Goal: Transaction & Acquisition: Subscribe to service/newsletter

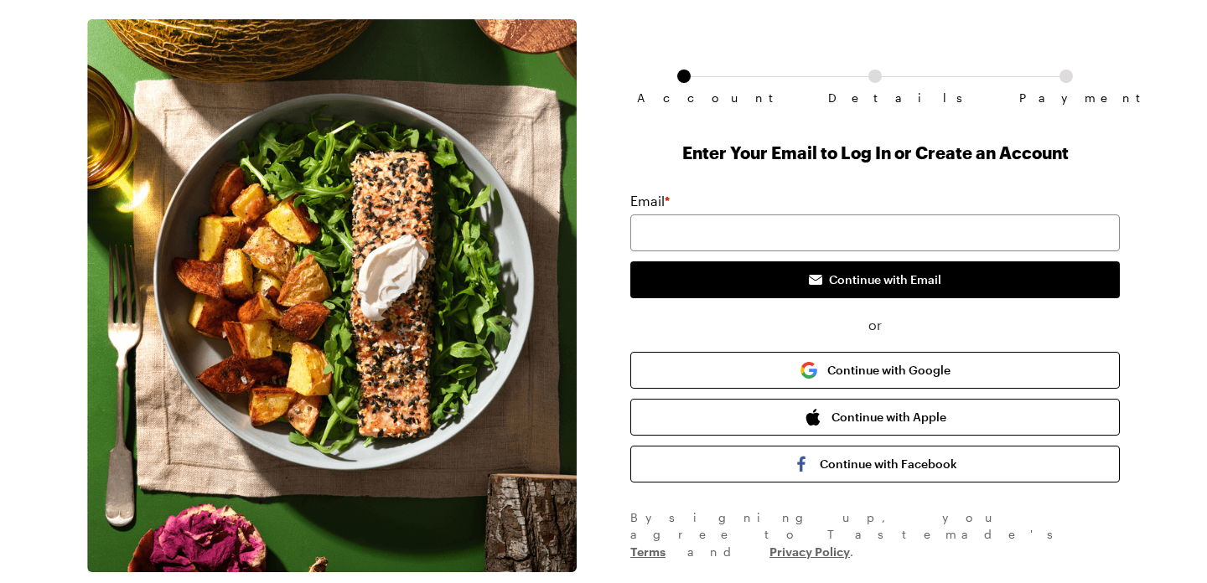
scroll to position [52, 0]
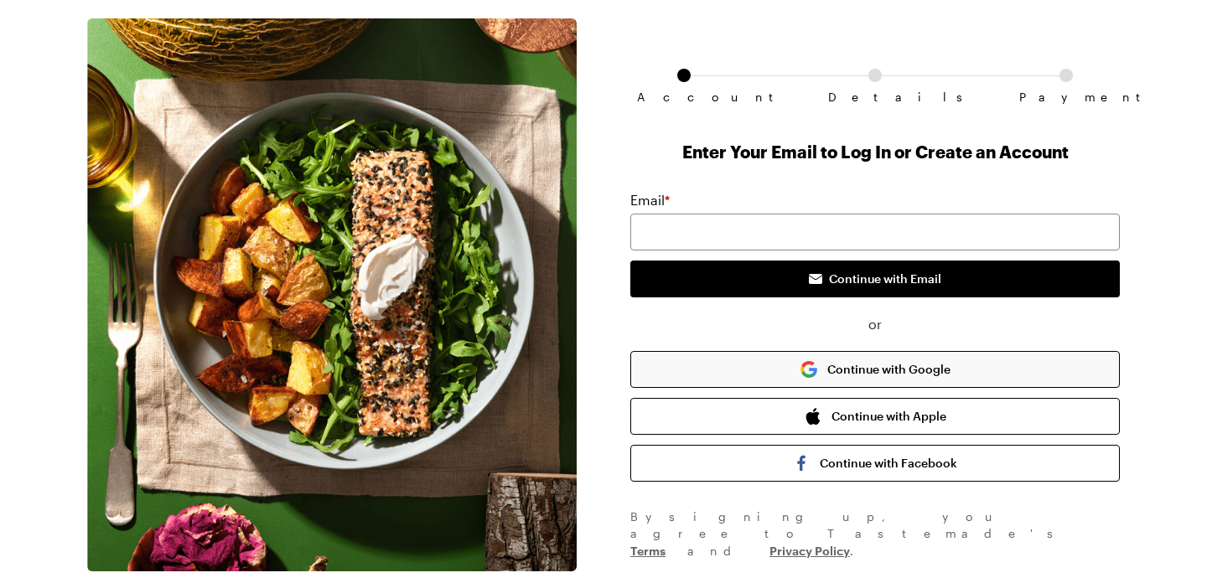
click at [830, 354] on button "Continue with Google" at bounding box center [874, 369] width 489 height 37
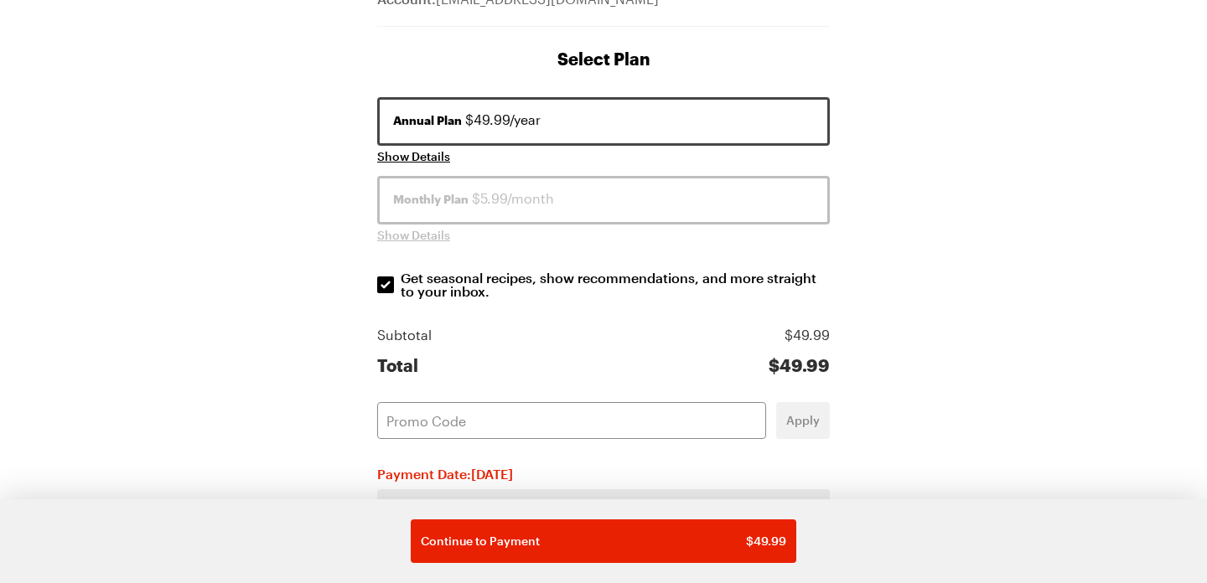
scroll to position [206, 0]
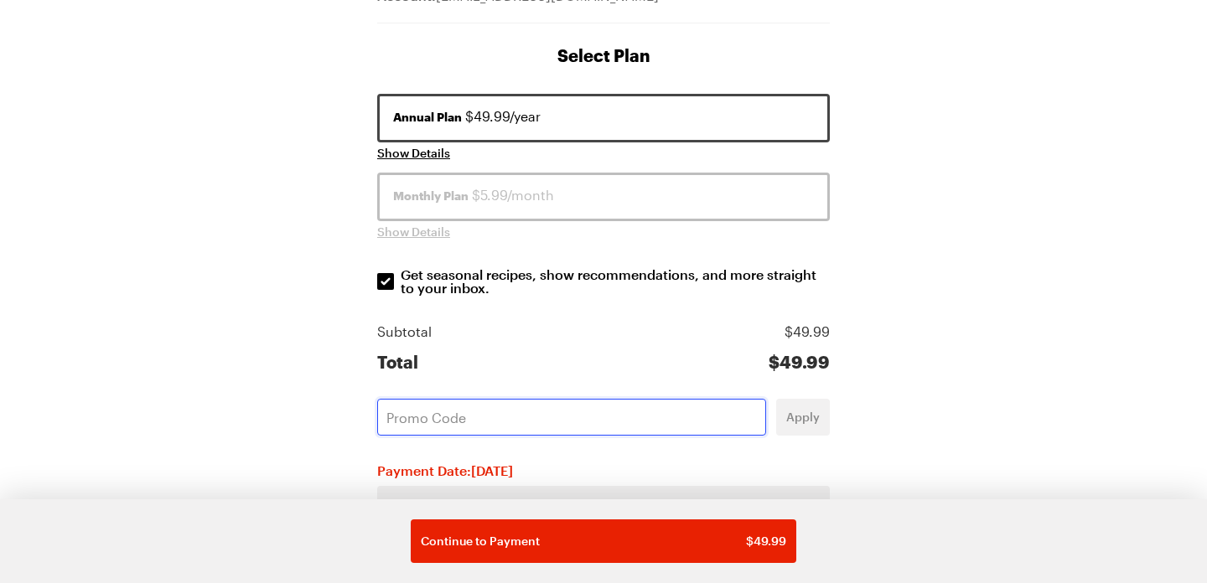
click at [637, 426] on input "text" at bounding box center [571, 417] width 389 height 37
paste input "G6LSSRHP"
type input "G6LSSRHP"
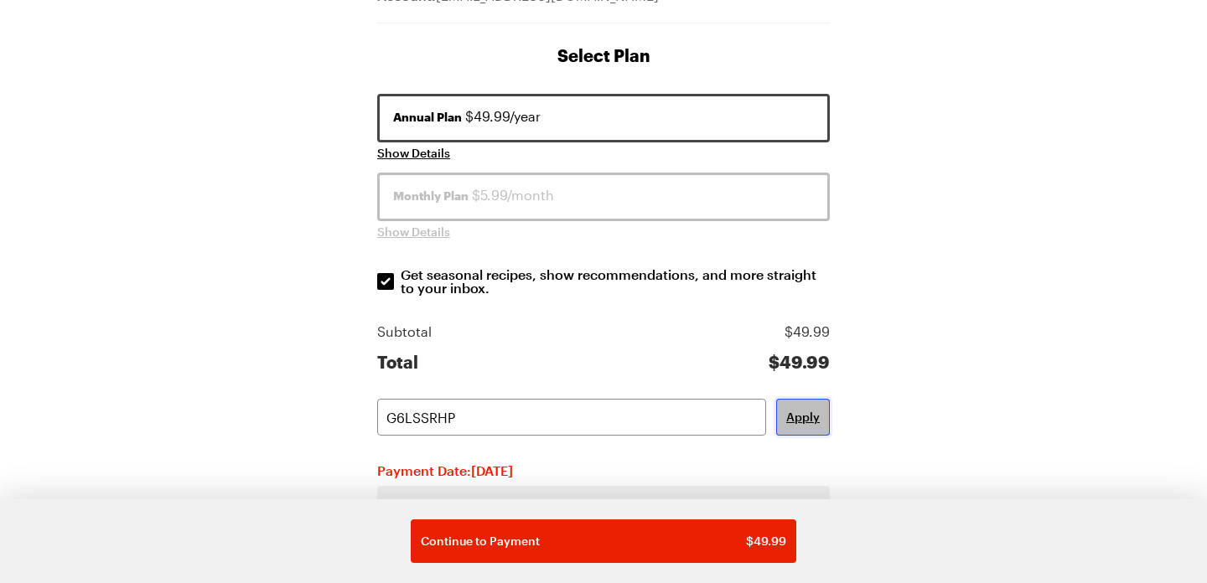
click at [801, 416] on span "Apply" at bounding box center [803, 417] width 34 height 17
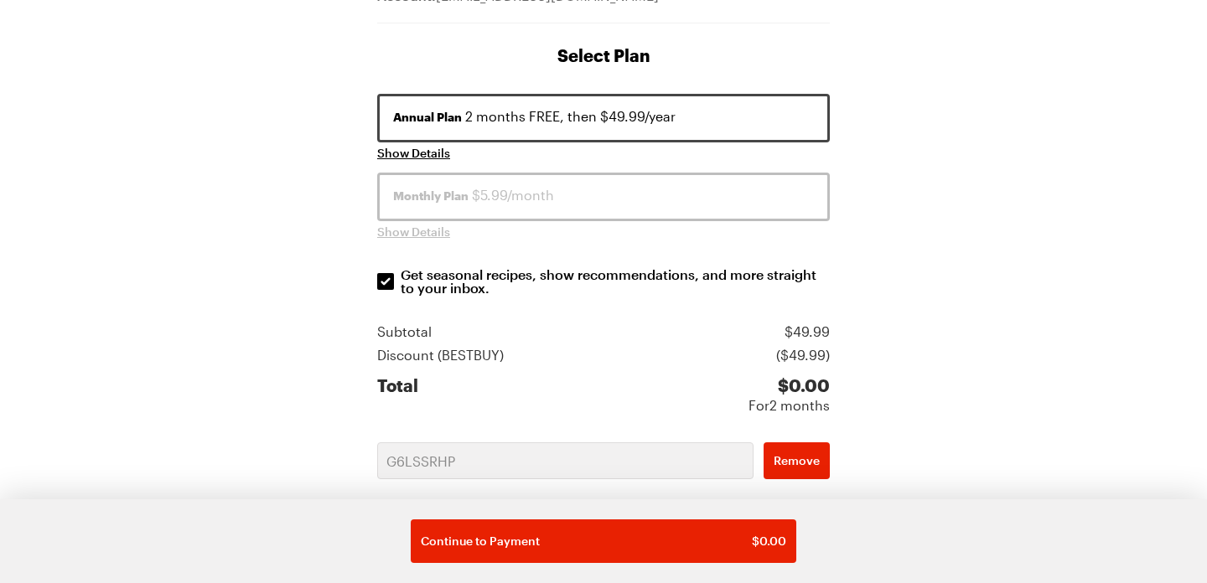
click at [630, 196] on div "Monthly Plan $5.99/month" at bounding box center [603, 195] width 421 height 20
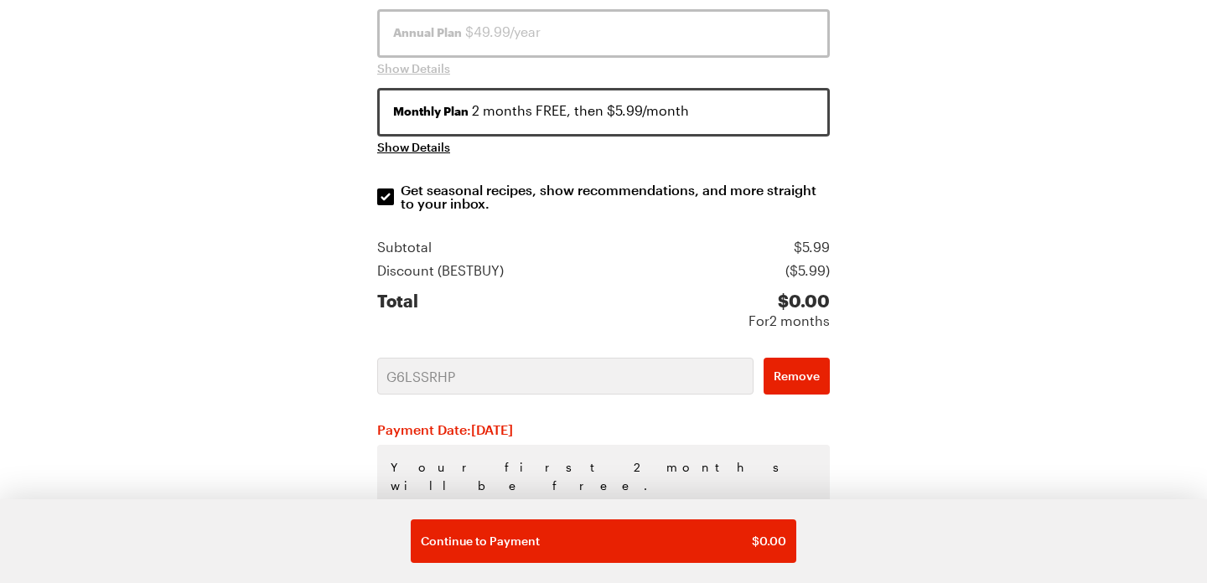
scroll to position [380, 0]
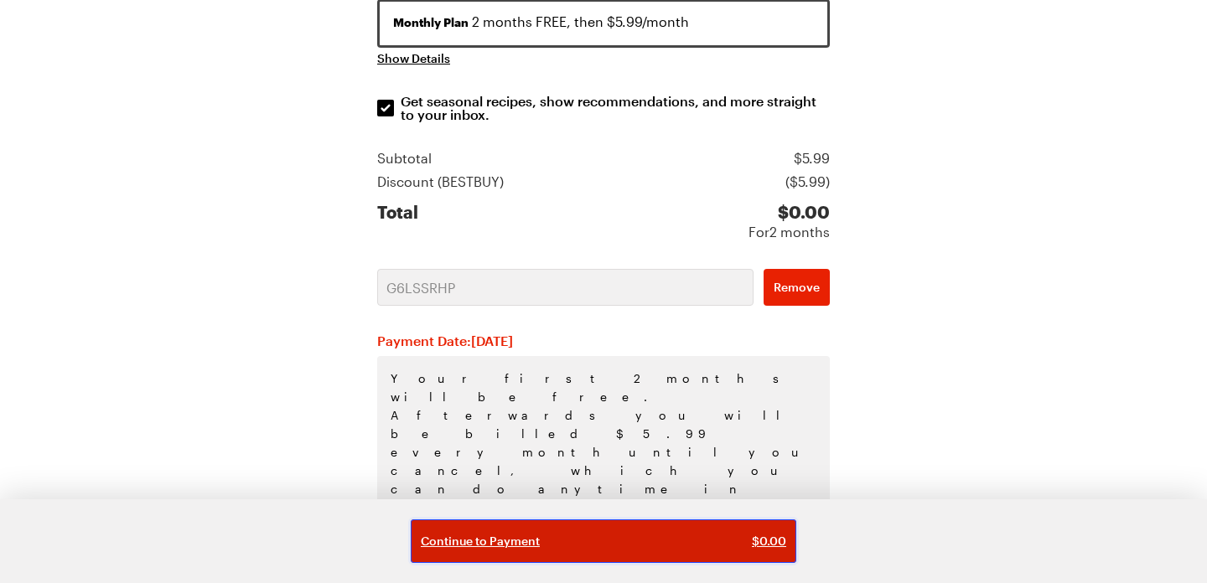
click at [600, 546] on div "Continue to Payment $ 0.00" at bounding box center [603, 541] width 365 height 17
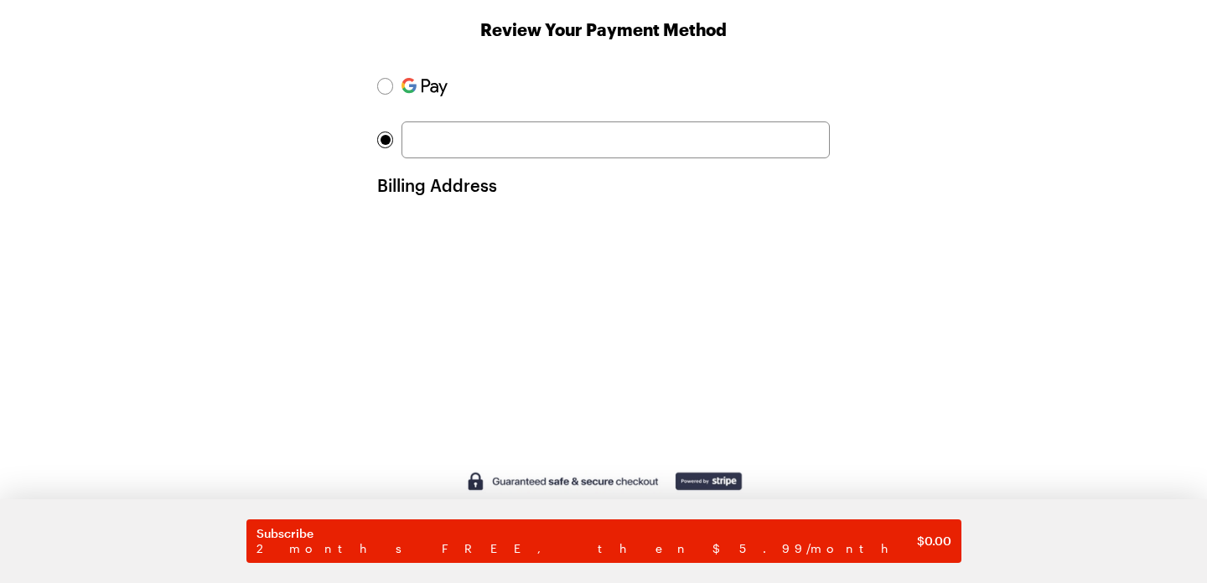
scroll to position [246, 0]
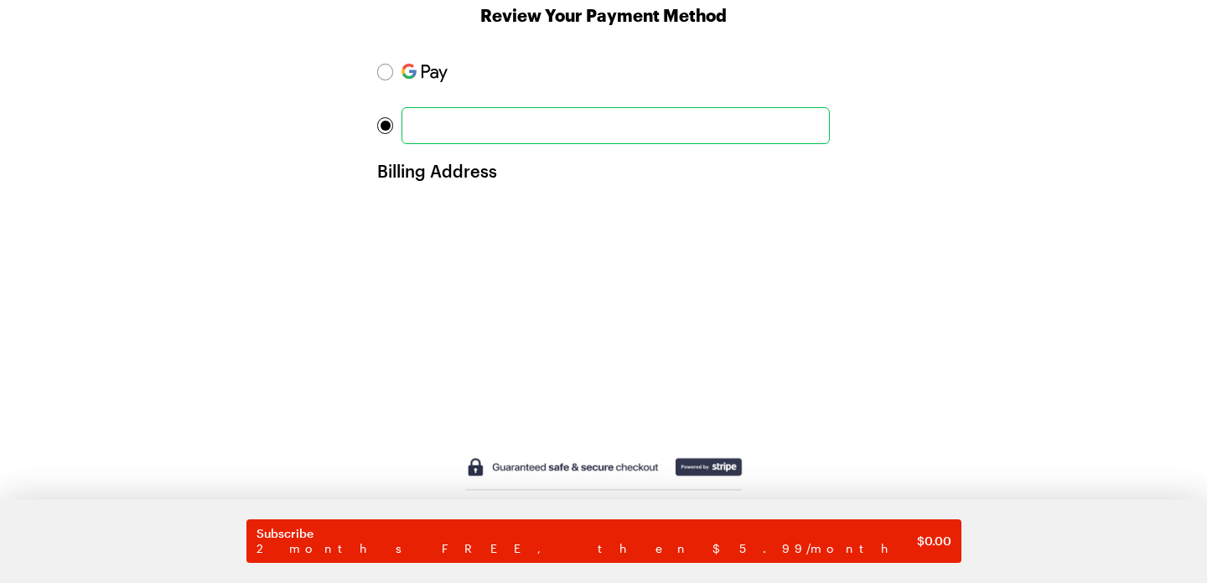
click at [310, 340] on div "Account Details Payment Account: [EMAIL_ADDRESS][DOMAIN_NAME] Review Your Payme…" at bounding box center [603, 248] width 1073 height 848
click at [293, 363] on div "Account Details Payment Account: [EMAIL_ADDRESS][DOMAIN_NAME] Review Your Payme…" at bounding box center [603, 353] width 1073 height 1059
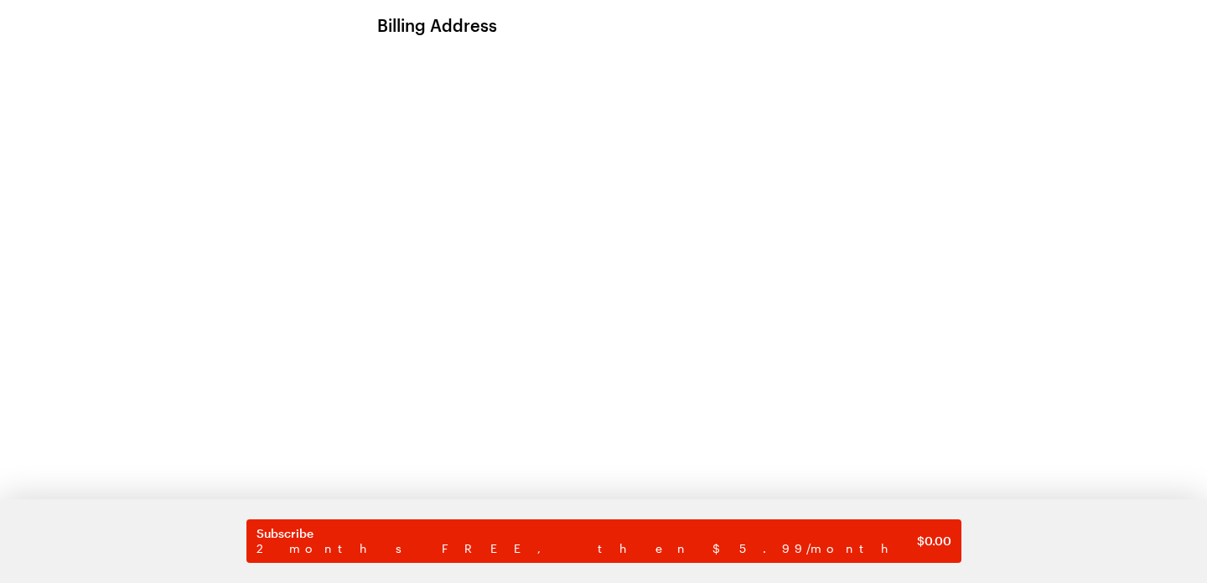
scroll to position [397, 0]
click at [298, 412] on div "Account Details Payment Account: [EMAIL_ADDRESS][DOMAIN_NAME] Review Your Payme…" at bounding box center [603, 202] width 1073 height 1059
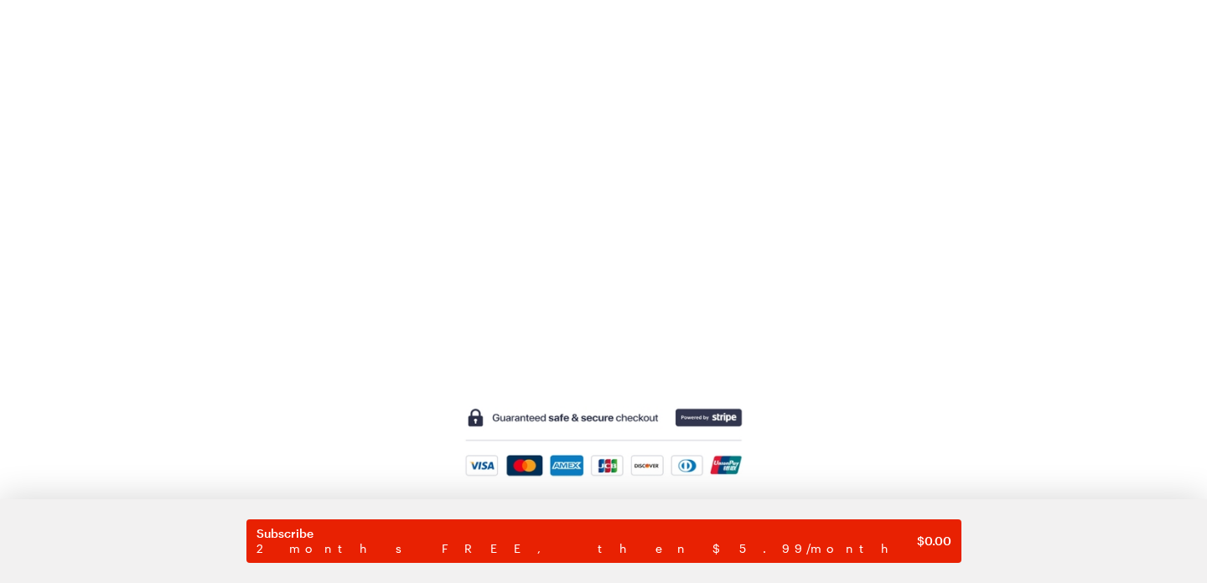
scroll to position [546, 0]
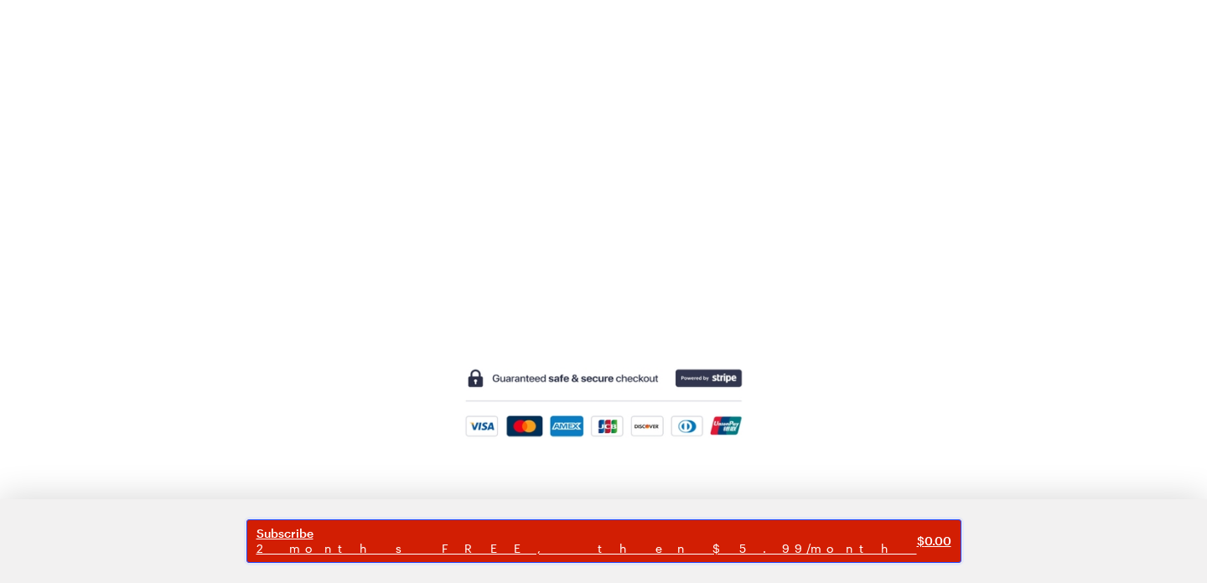
click at [604, 548] on span "2 months FREE, then $5.99/month" at bounding box center [586, 548] width 660 height 15
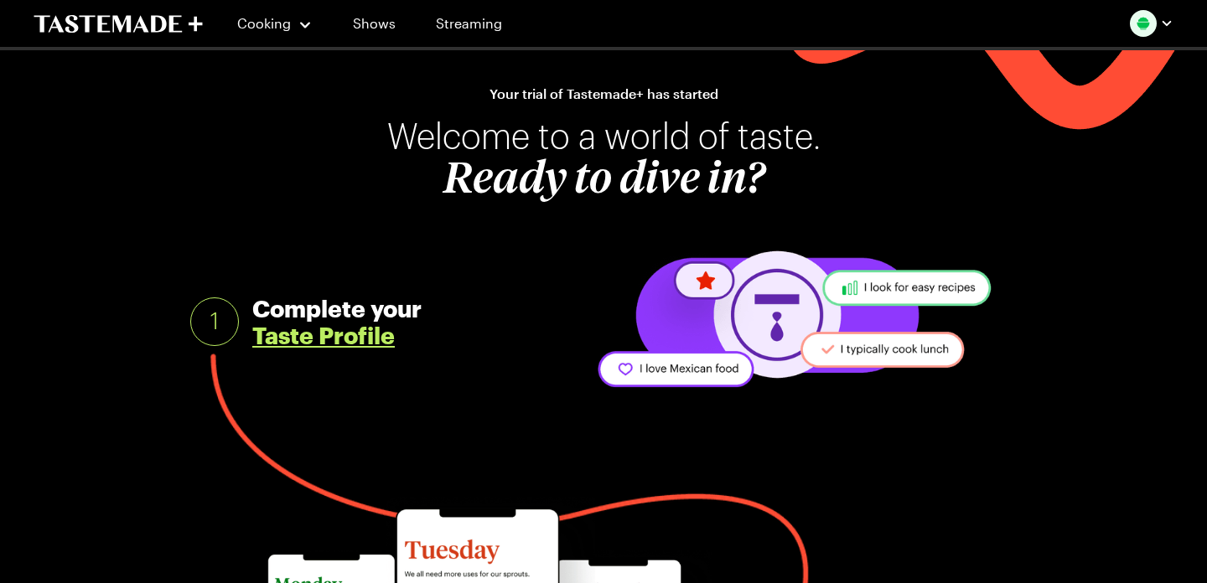
scroll to position [32, 0]
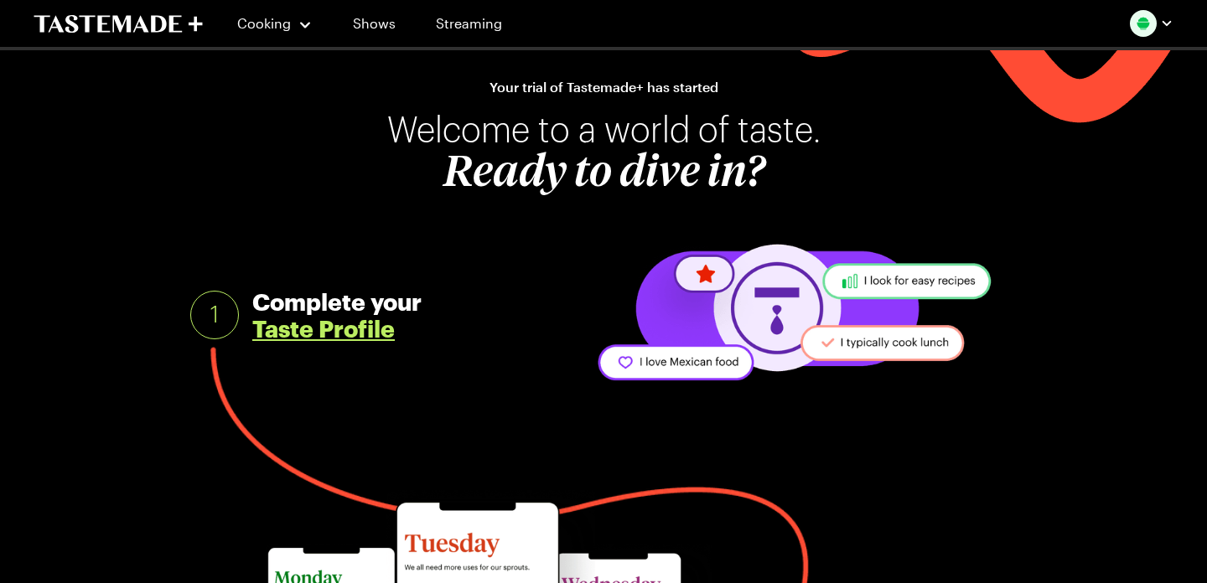
click at [354, 344] on div "1 Complete your Taste Profile" at bounding box center [663, 315] width 947 height 151
click at [355, 339] on link "Taste Profile" at bounding box center [323, 328] width 142 height 27
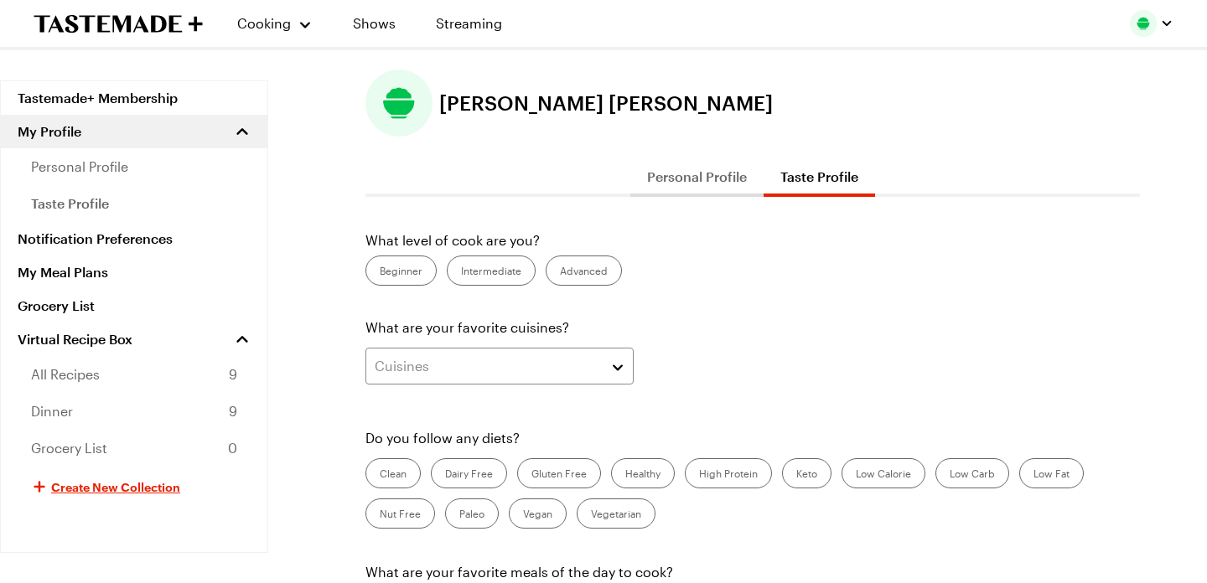
scroll to position [32, 0]
click at [472, 275] on label "Intermediate" at bounding box center [491, 270] width 89 height 30
click at [461, 272] on input "Intermediate" at bounding box center [461, 272] width 0 height 0
click at [447, 380] on button "Cuisines" at bounding box center [499, 365] width 268 height 37
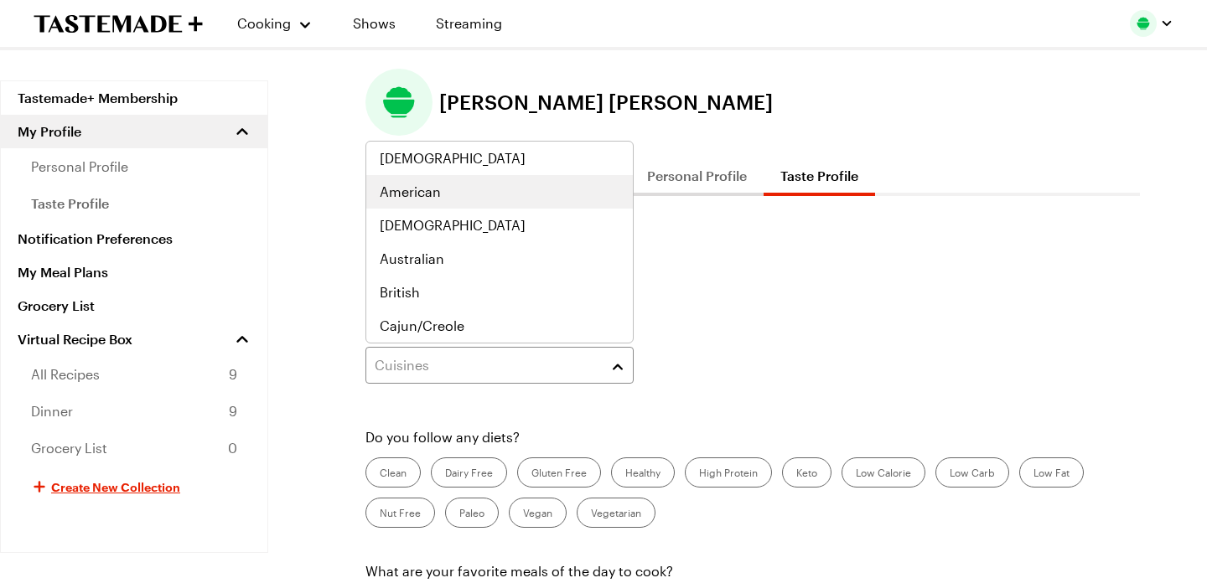
click at [441, 189] on div "American" at bounding box center [500, 192] width 240 height 20
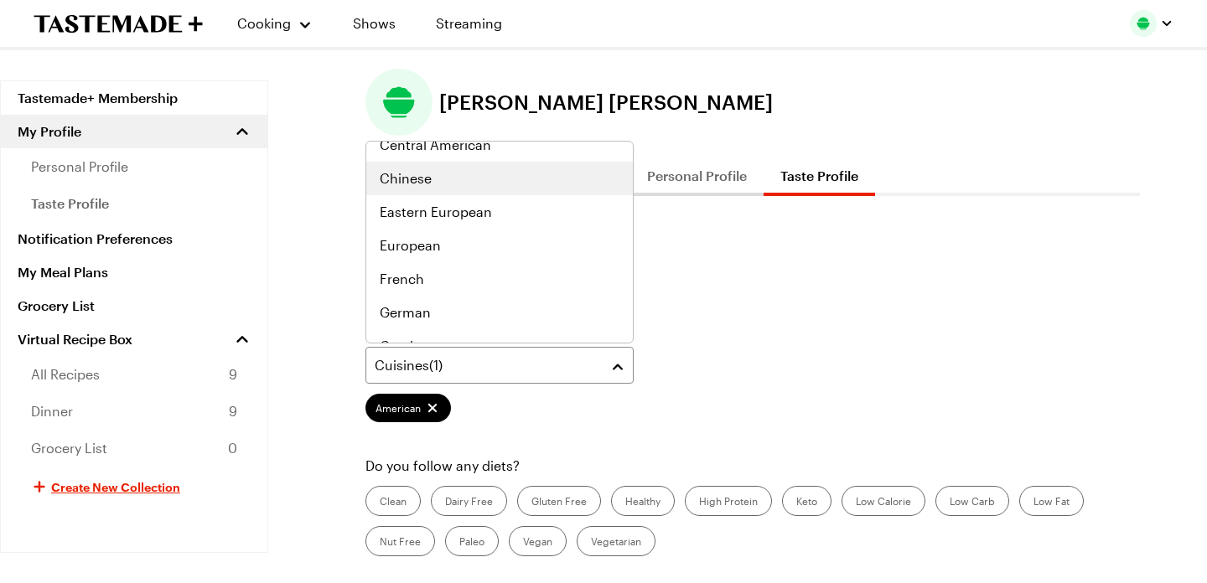
scroll to position [283, 0]
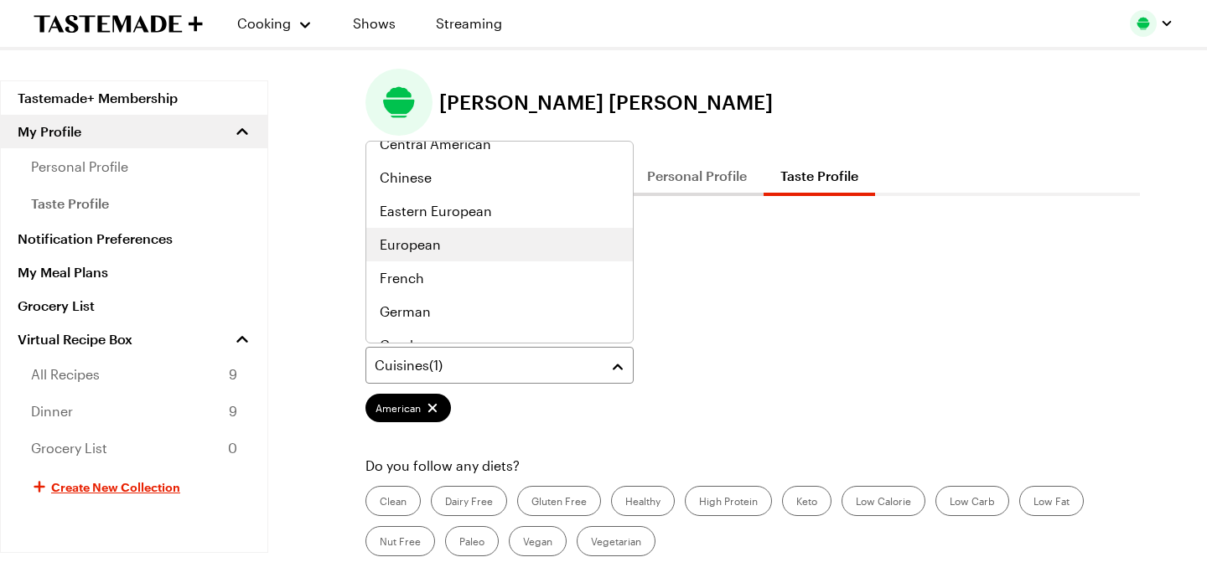
click at [445, 238] on div "European" at bounding box center [500, 245] width 240 height 20
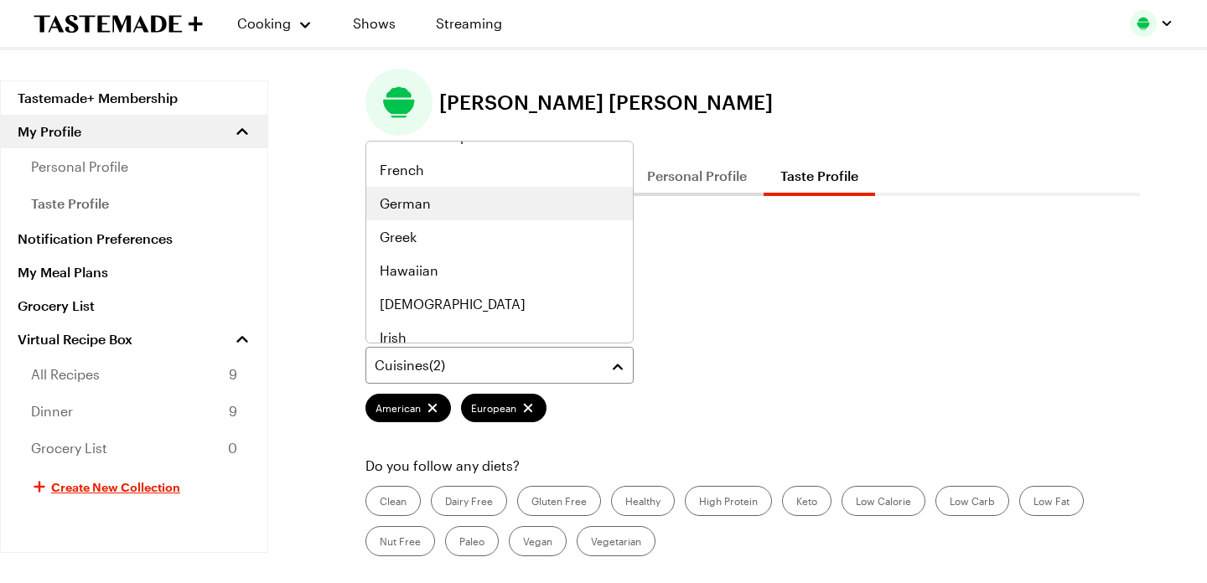
scroll to position [393, 0]
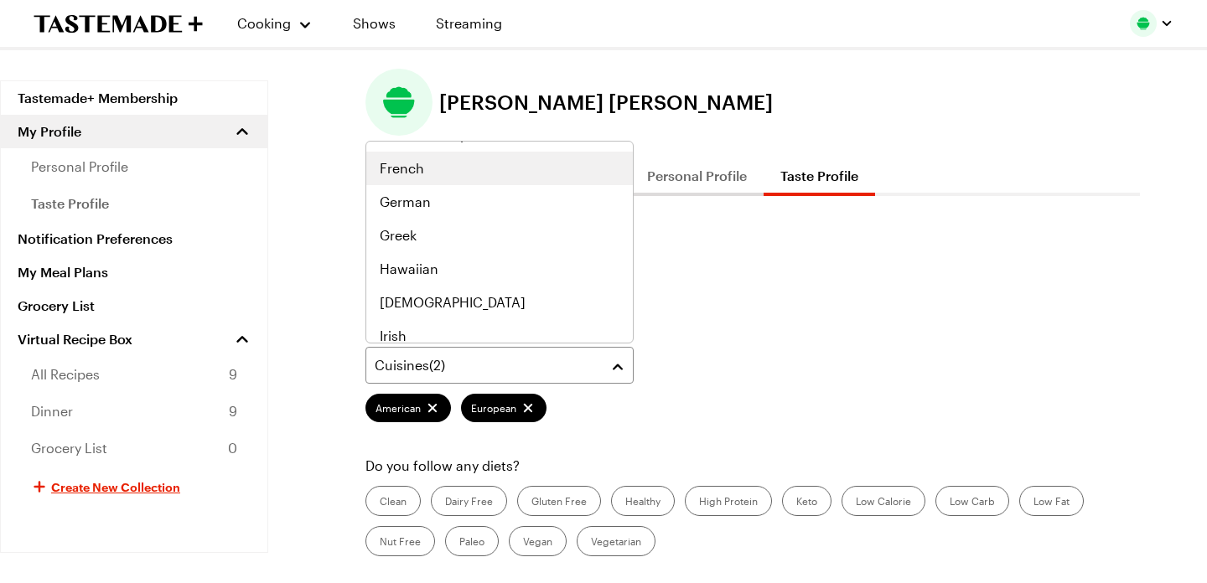
click at [454, 173] on div "French" at bounding box center [500, 168] width 240 height 20
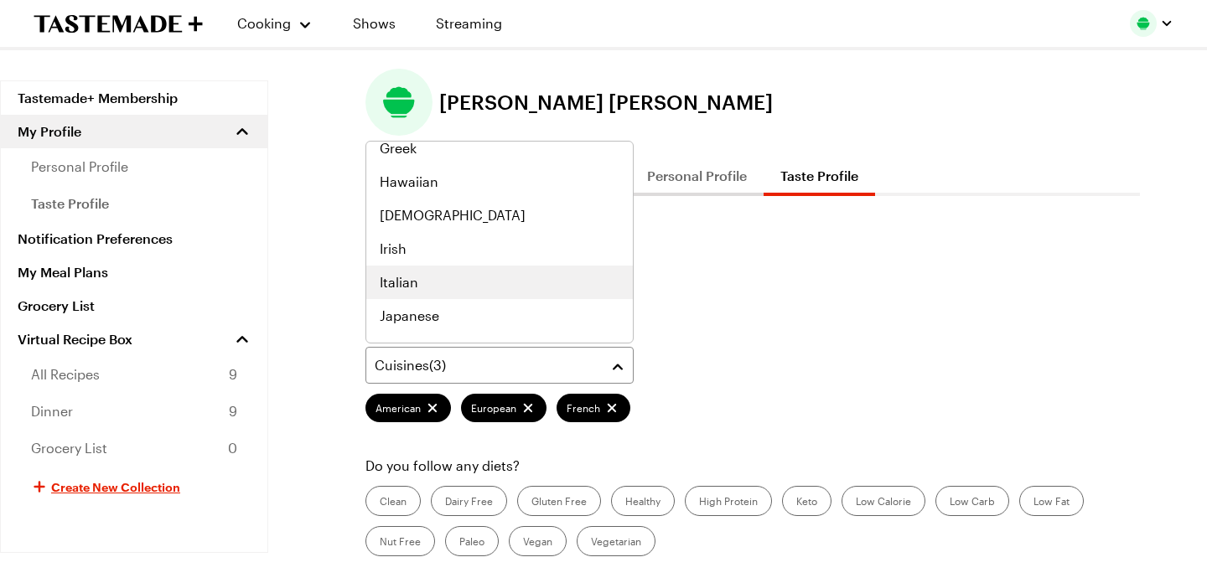
scroll to position [535, 0]
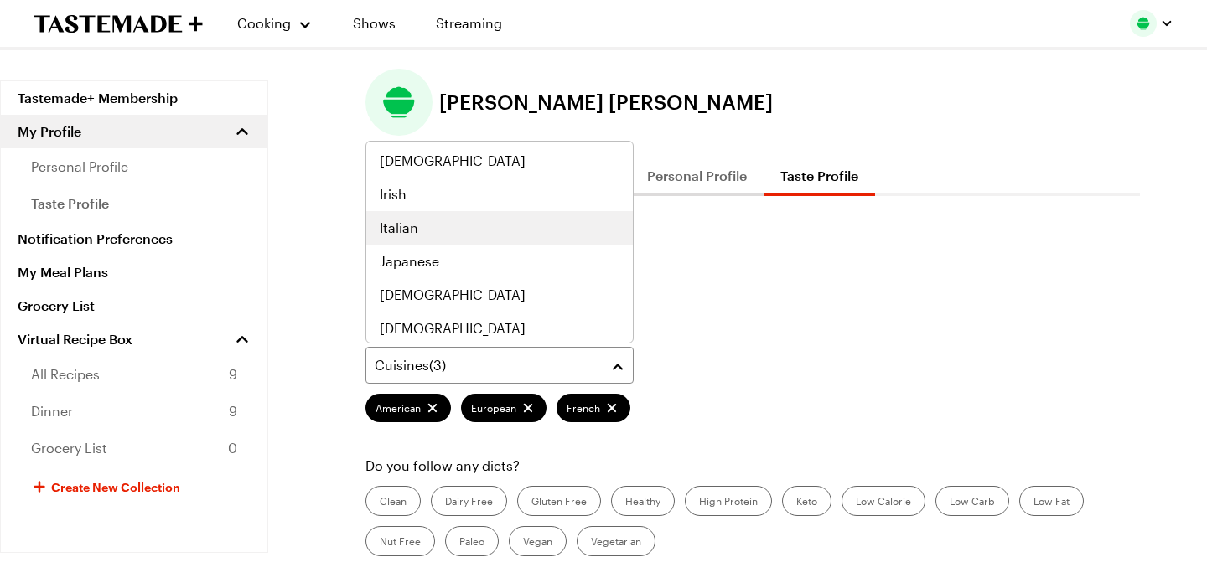
click at [452, 241] on div "Italian" at bounding box center [499, 228] width 266 height 34
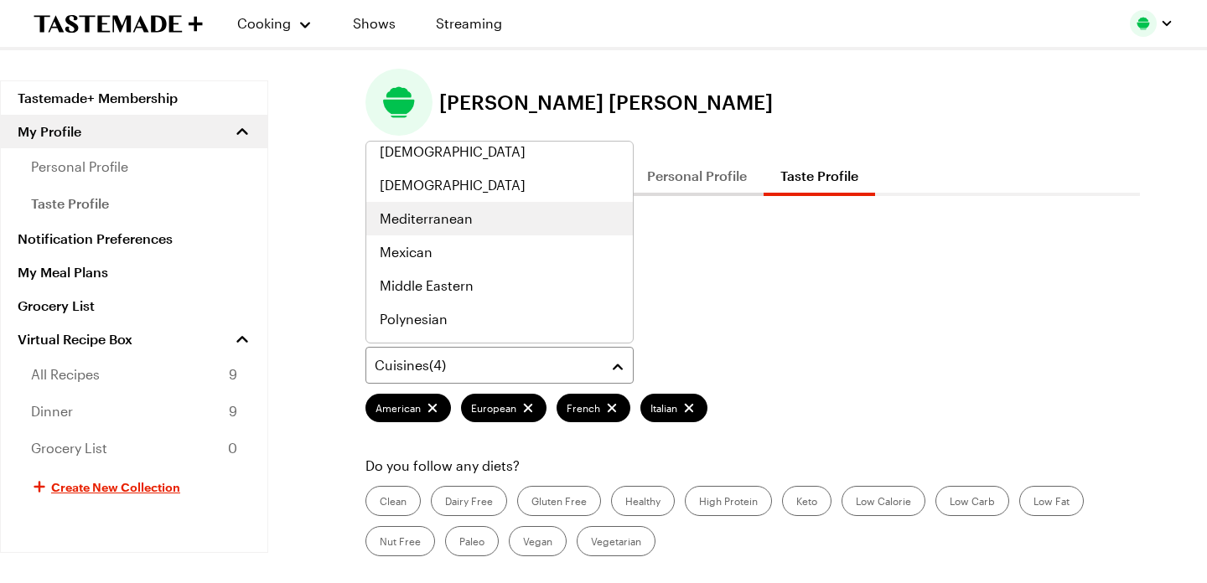
click at [465, 224] on span "Mediterranean" at bounding box center [426, 219] width 93 height 20
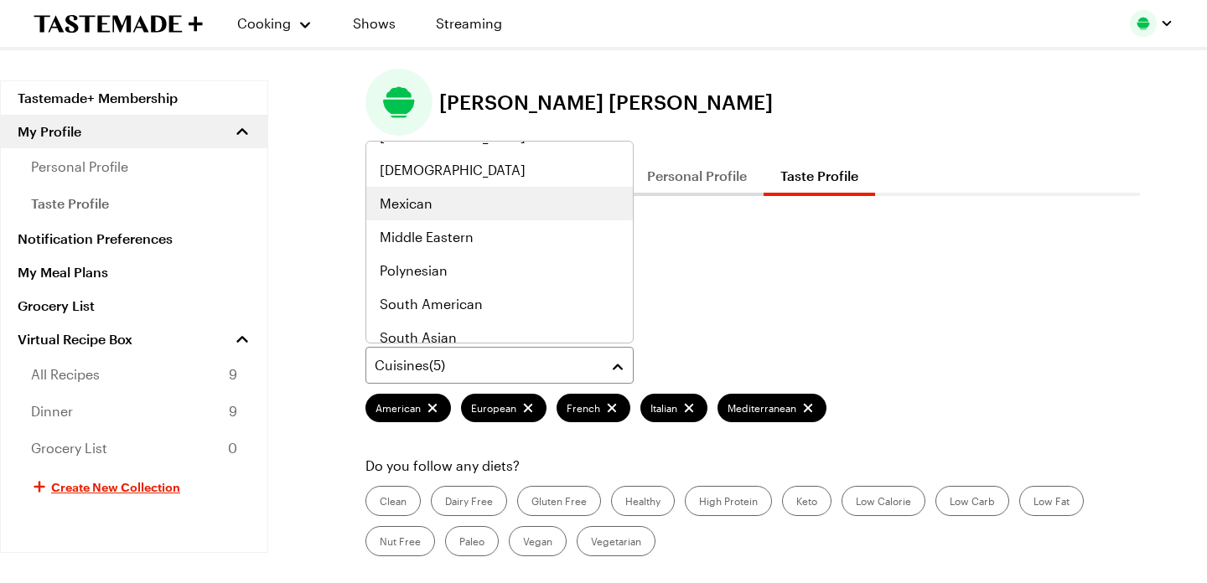
click at [458, 210] on div "Mexican" at bounding box center [500, 204] width 240 height 20
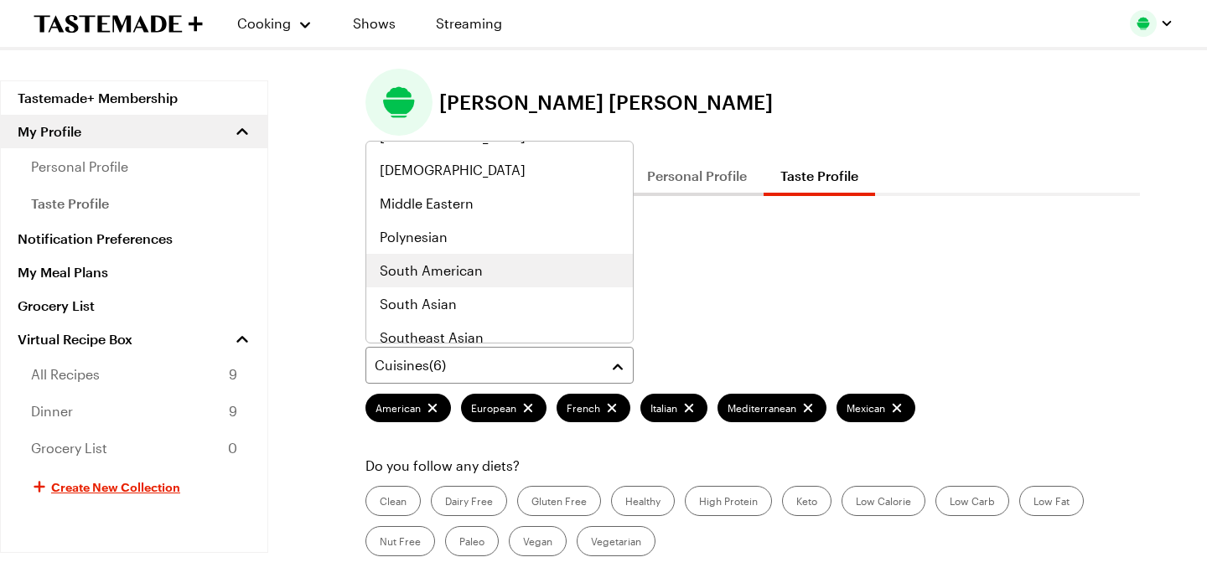
scroll to position [799, 0]
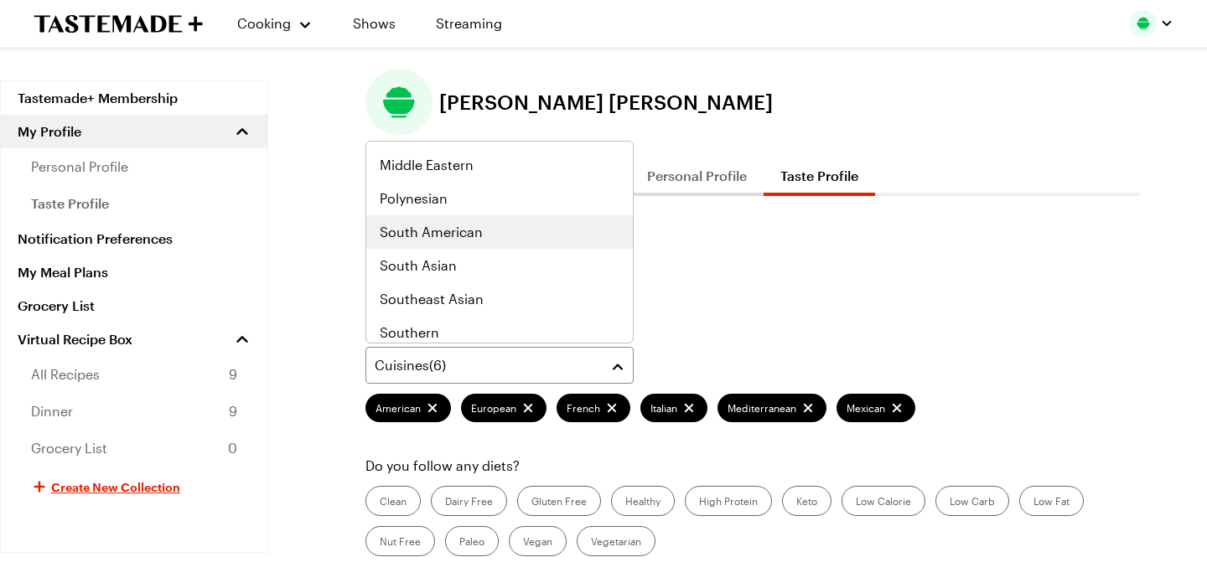
click at [466, 245] on div "South American" at bounding box center [499, 232] width 266 height 34
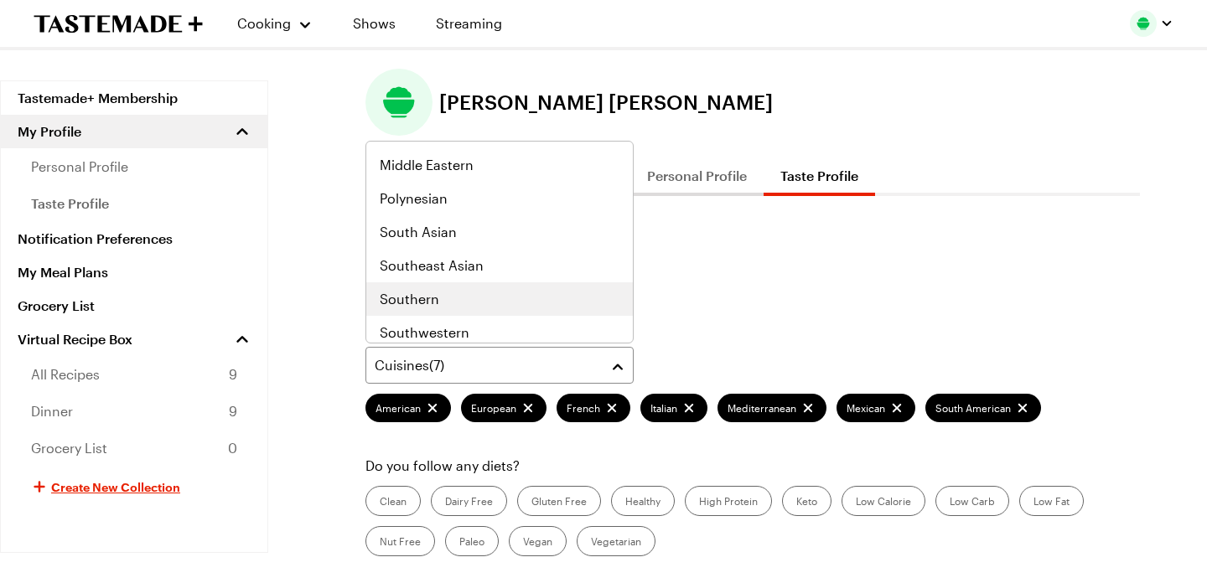
scroll to position [872, 0]
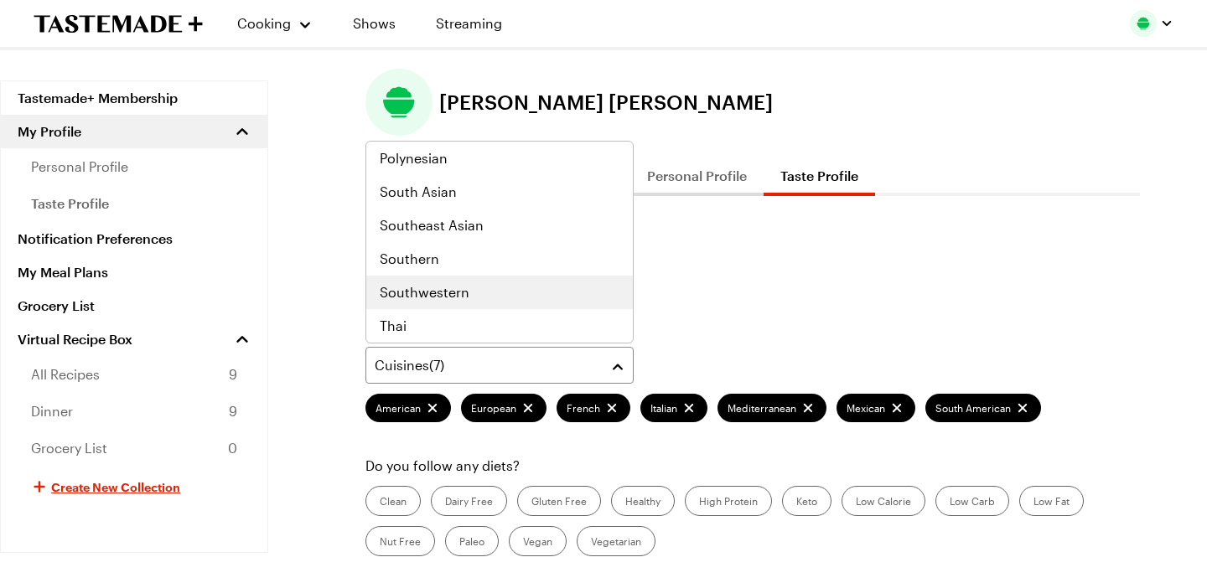
click at [460, 290] on span "Southwestern" at bounding box center [425, 292] width 90 height 20
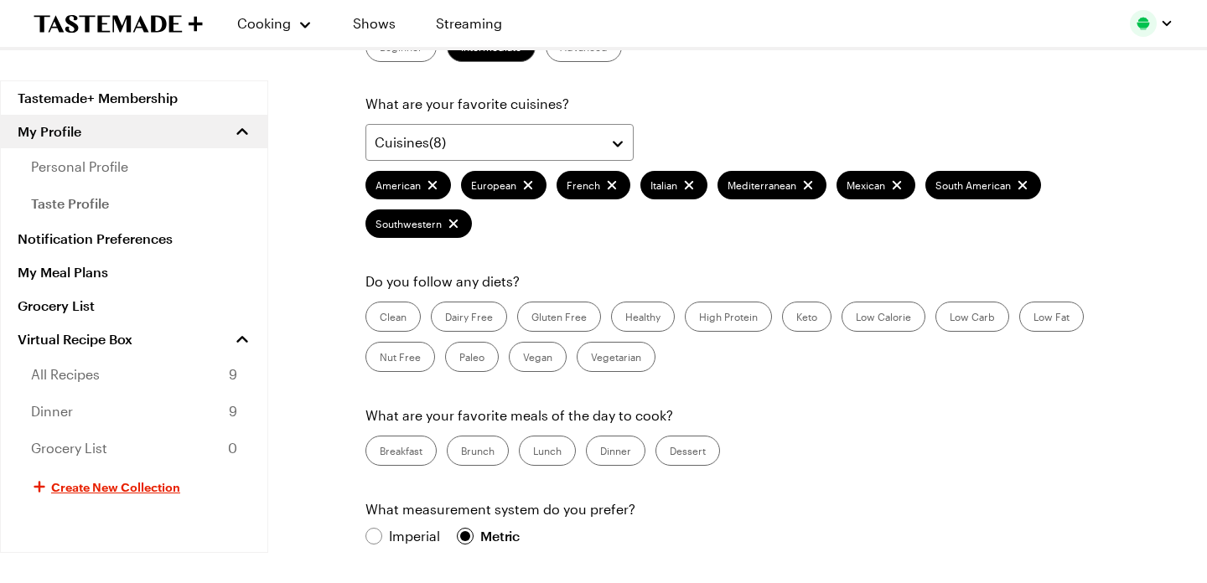
scroll to position [271, 0]
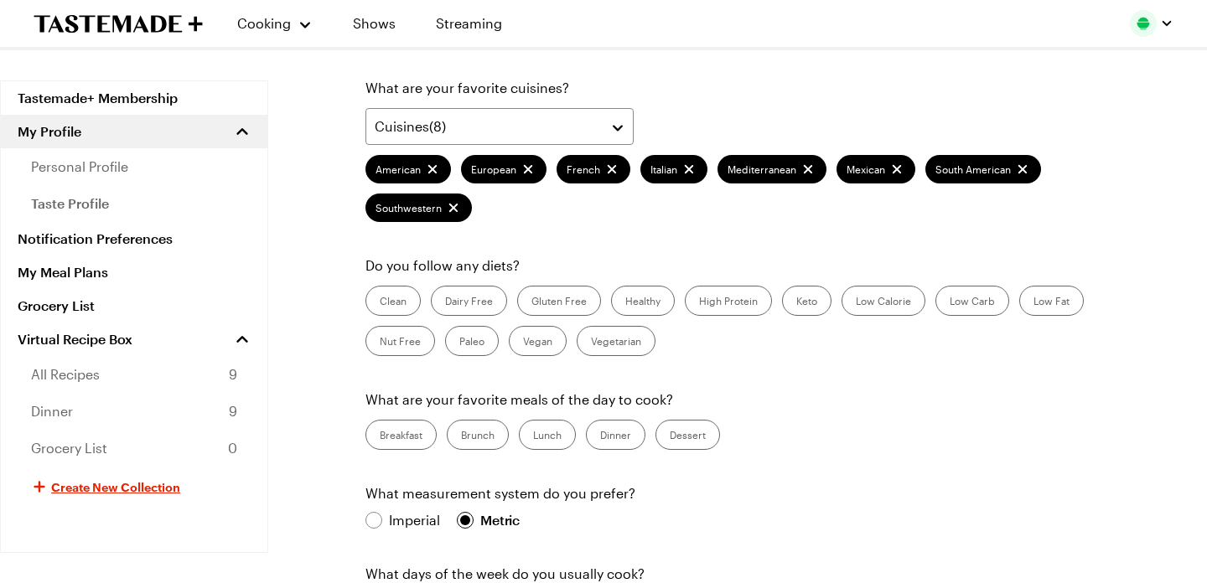
click at [605, 435] on label "Dinner" at bounding box center [615, 435] width 59 height 30
click at [600, 437] on input "Dinner" at bounding box center [600, 437] width 0 height 0
click at [484, 439] on label "Brunch" at bounding box center [478, 435] width 62 height 30
click at [461, 437] on input "Brunch" at bounding box center [461, 437] width 0 height 0
click at [371, 532] on div "What level of cook are you? Beginner Intermediate Advanced What are your favori…" at bounding box center [752, 423] width 774 height 865
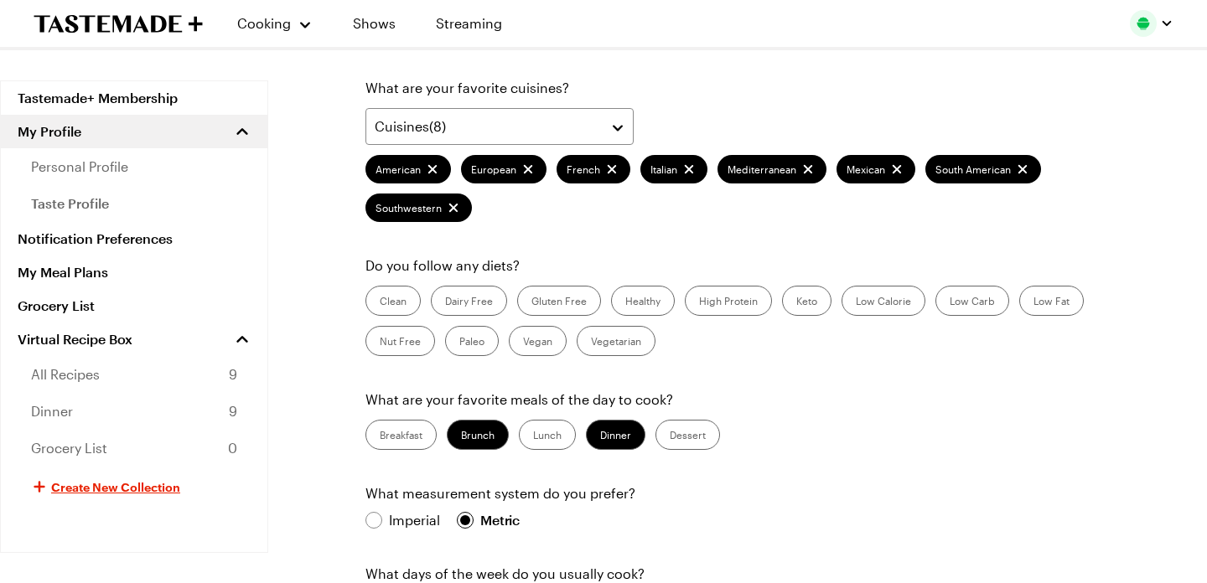
click at [737, 309] on label "High Protein" at bounding box center [728, 301] width 87 height 30
click at [699, 303] on Protein "High Protein" at bounding box center [699, 303] width 0 height 0
click at [959, 296] on label "Low Carb" at bounding box center [972, 301] width 74 height 30
click at [949, 303] on Carb "Low Carb" at bounding box center [949, 303] width 0 height 0
click at [889, 305] on label "Low Calorie" at bounding box center [883, 301] width 84 height 30
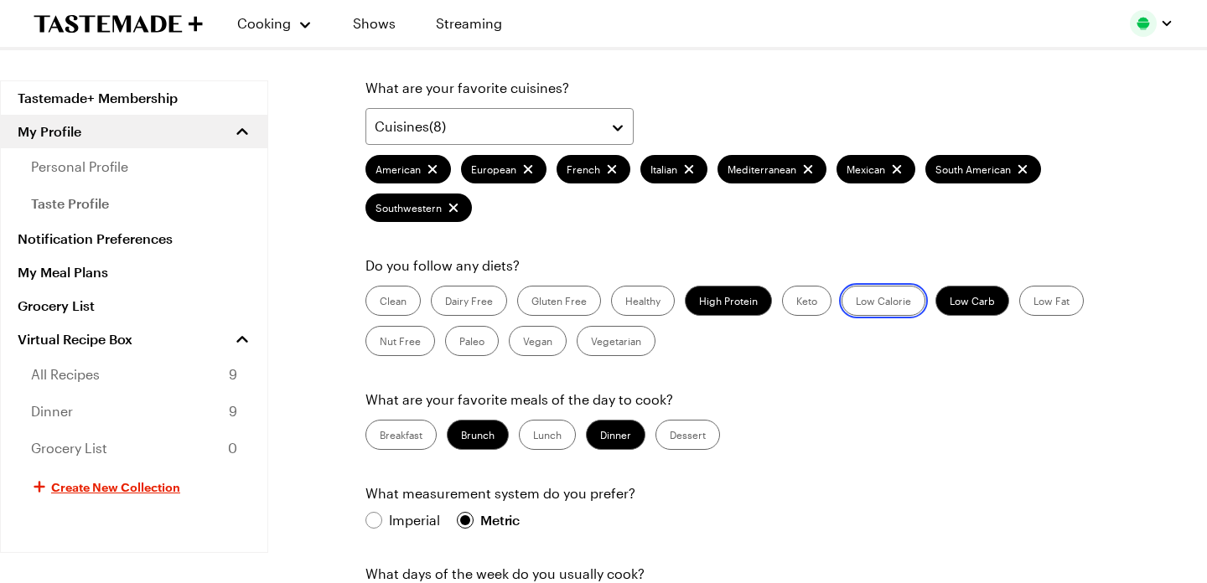
click at [856, 303] on Calorie "Low Calorie" at bounding box center [856, 303] width 0 height 0
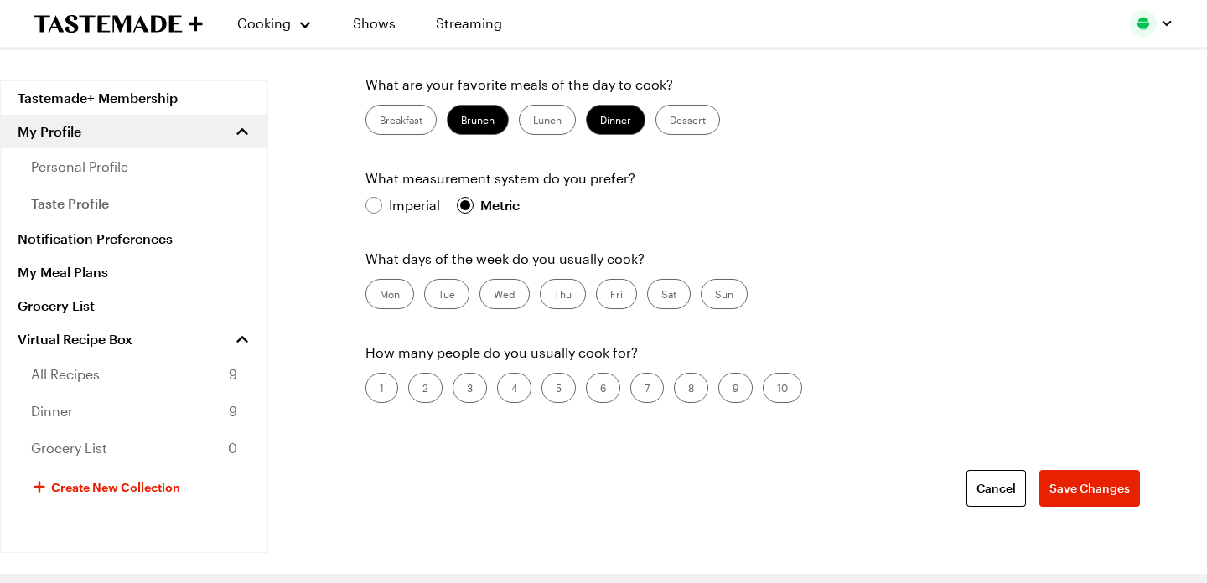
scroll to position [618, 0]
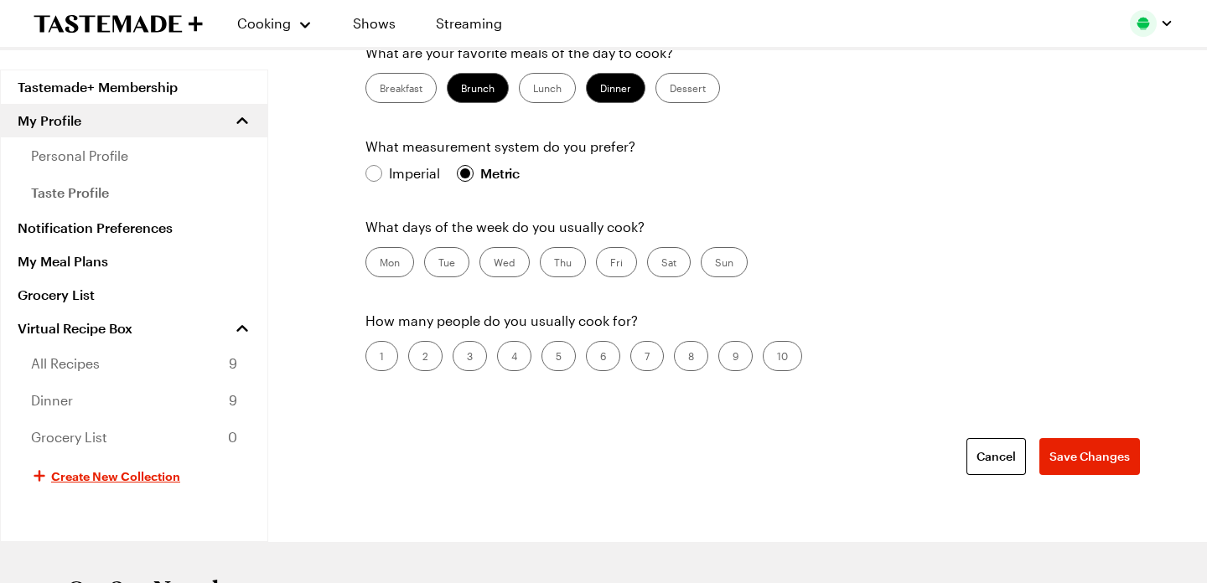
click at [407, 264] on label "Mon" at bounding box center [389, 262] width 49 height 30
click at [380, 264] on input "Mon" at bounding box center [380, 264] width 0 height 0
click at [438, 264] on label "Tue" at bounding box center [446, 262] width 45 height 30
click at [438, 264] on input "Tue" at bounding box center [438, 264] width 0 height 0
click at [504, 264] on label "Wed" at bounding box center [504, 262] width 50 height 30
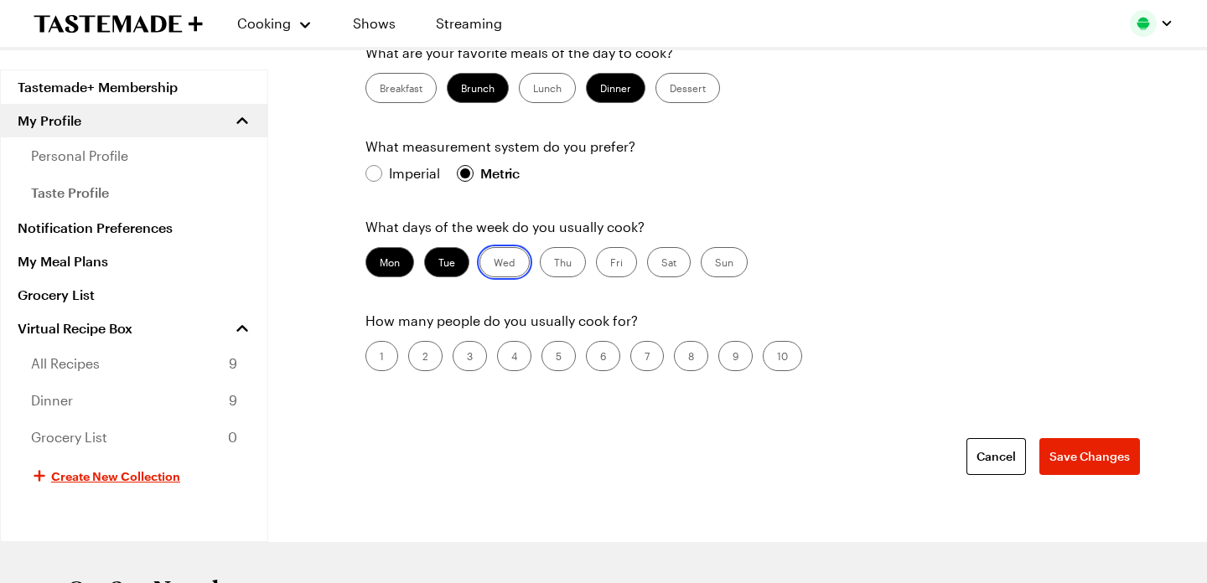
click at [494, 264] on input "Wed" at bounding box center [494, 264] width 0 height 0
click at [566, 270] on label "Thu" at bounding box center [563, 262] width 46 height 30
click at [554, 264] on input "Thu" at bounding box center [554, 264] width 0 height 0
click at [614, 267] on label "Fri" at bounding box center [616, 262] width 41 height 30
click at [610, 264] on input "Fri" at bounding box center [610, 264] width 0 height 0
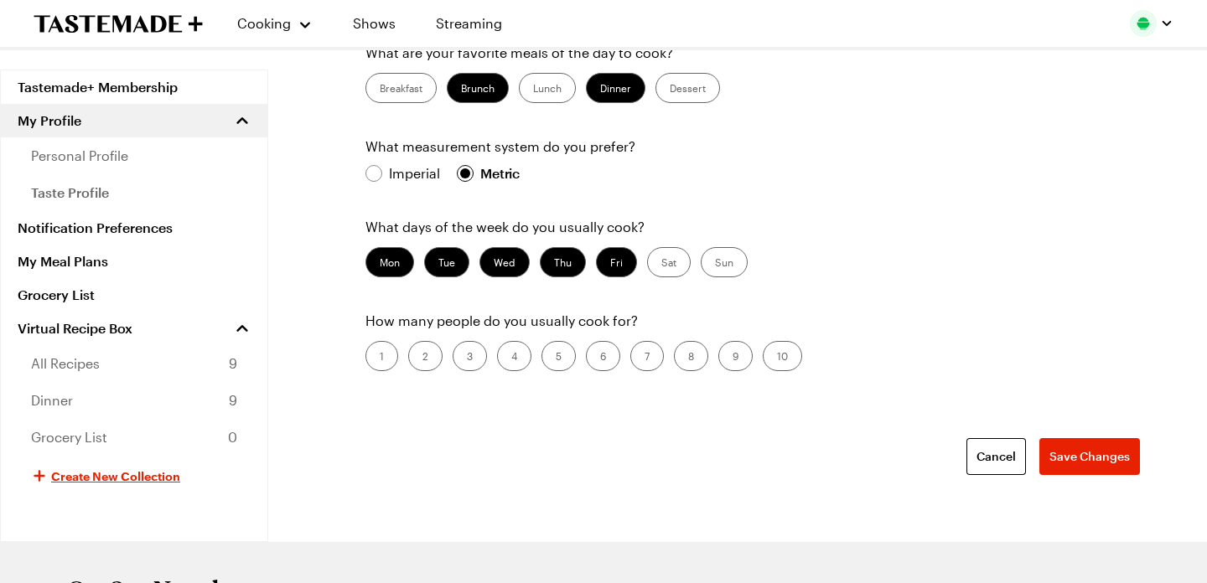
click at [477, 352] on label "3" at bounding box center [470, 356] width 34 height 30
click at [467, 358] on input "3" at bounding box center [467, 358] width 0 height 0
click at [1098, 464] on span "Save Changes" at bounding box center [1089, 456] width 80 height 17
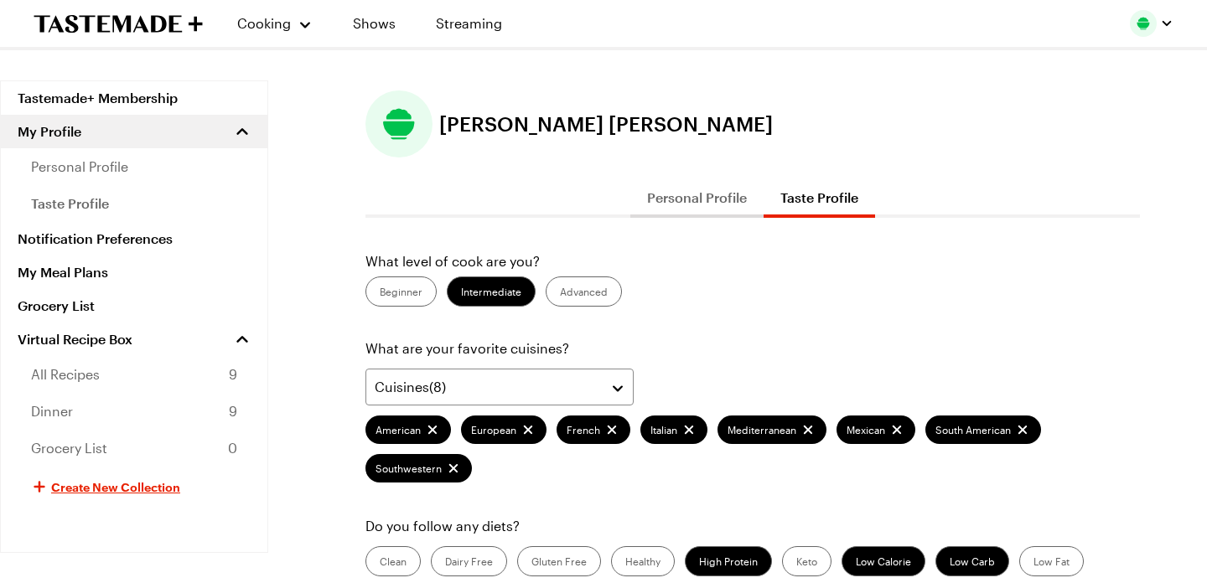
scroll to position [13, 0]
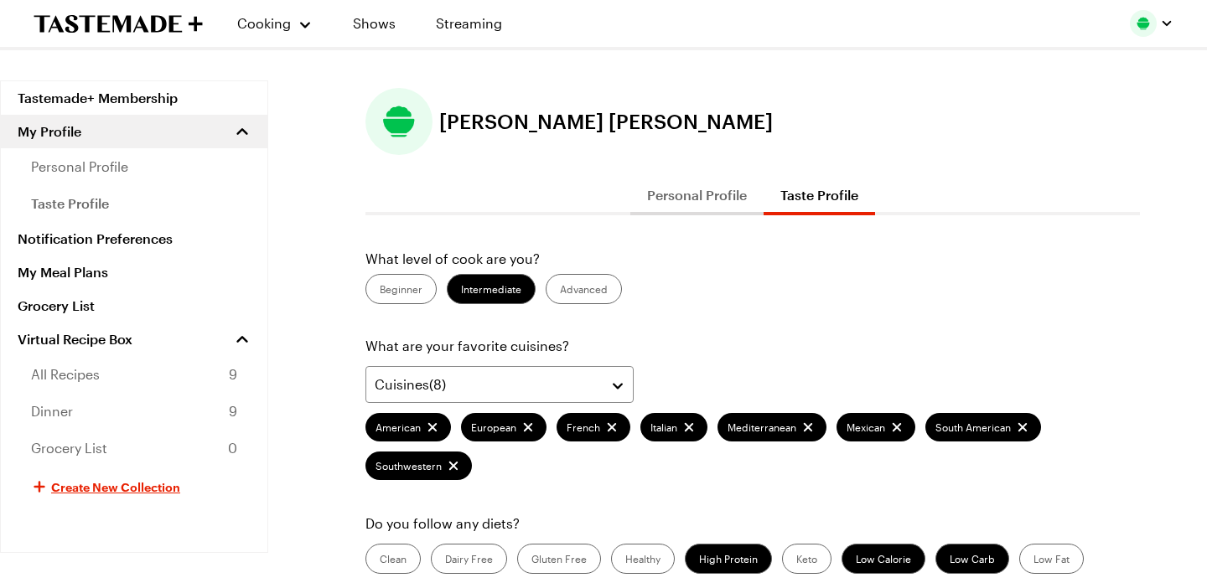
click at [717, 189] on button "Personal Profile" at bounding box center [696, 195] width 133 height 40
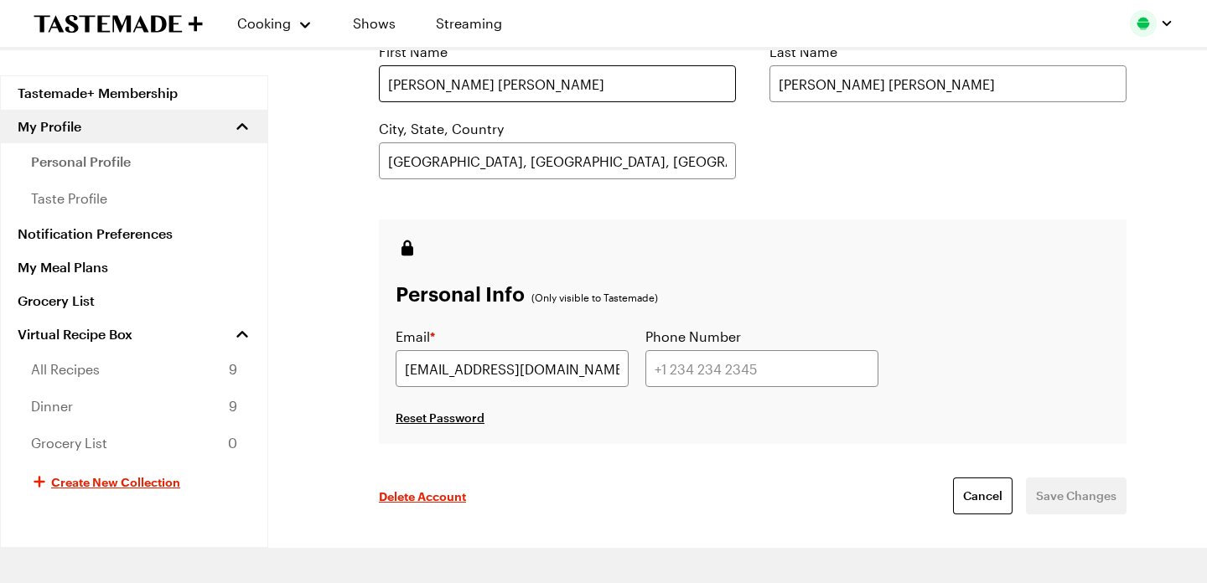
scroll to position [288, 0]
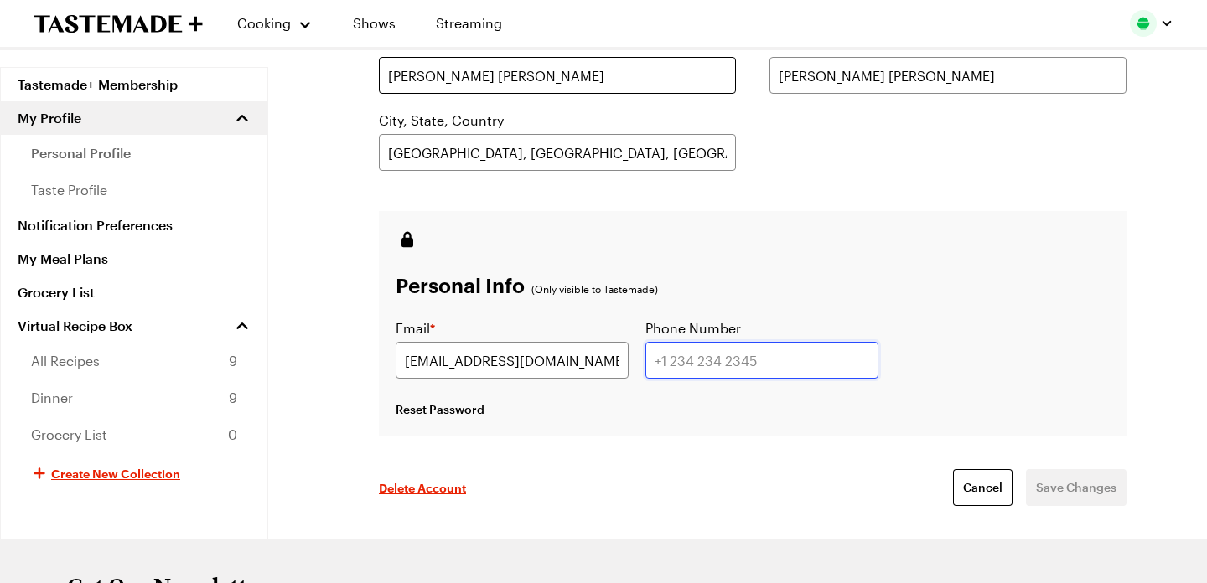
click at [732, 365] on input "tel" at bounding box center [761, 360] width 233 height 37
click at [1075, 489] on span "Save Changes" at bounding box center [1076, 487] width 80 height 17
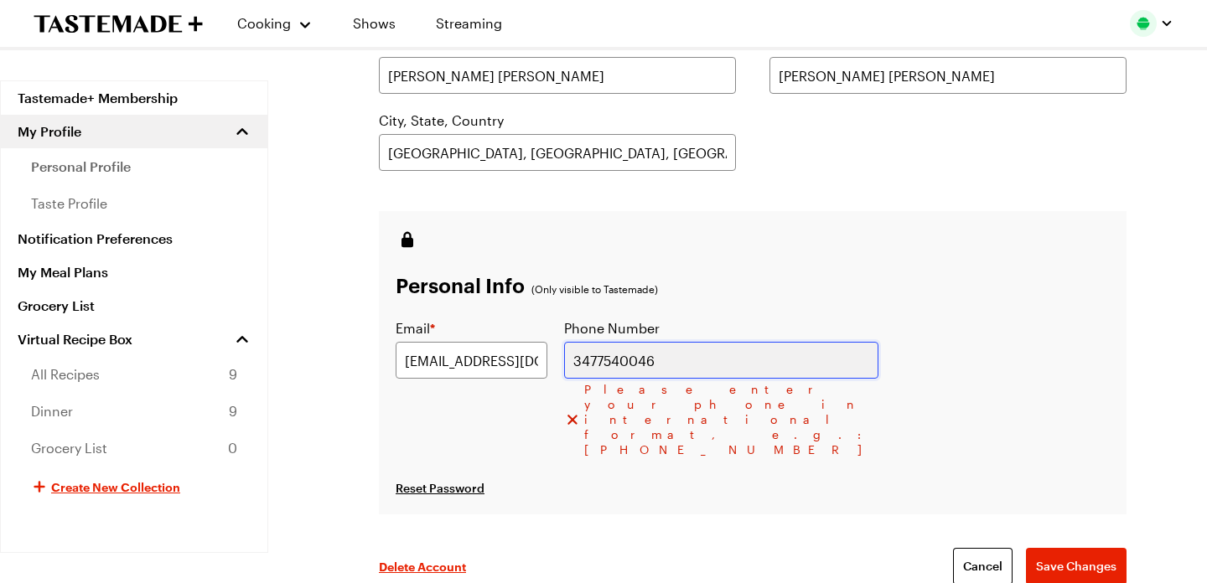
click at [658, 362] on input "3477540046" at bounding box center [721, 360] width 314 height 37
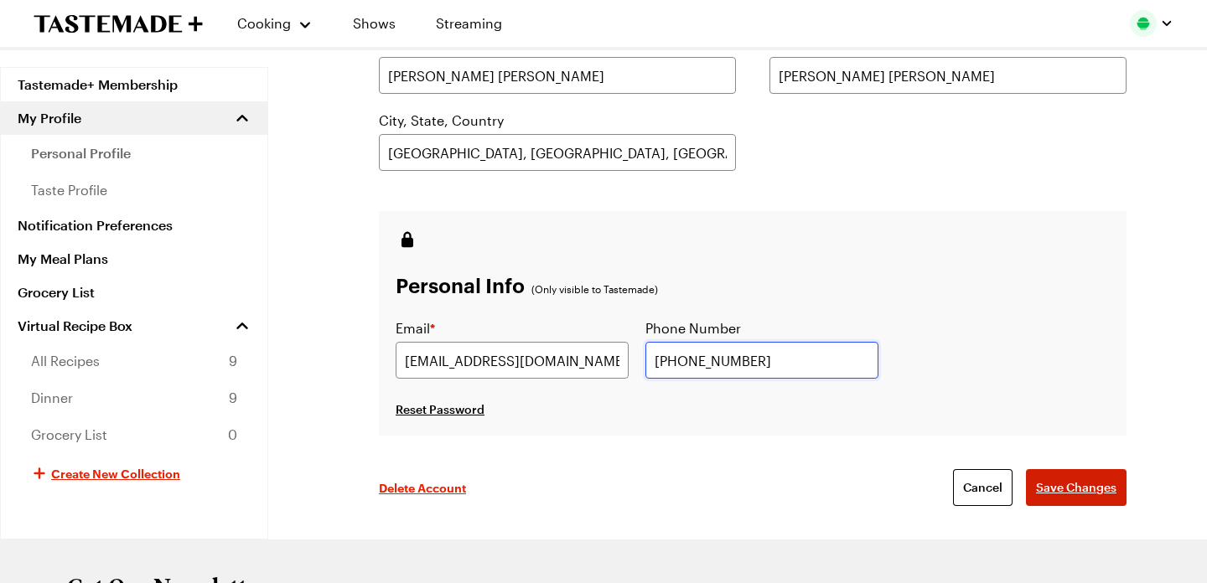
type input "[PHONE_NUMBER]"
click at [1082, 493] on span "Save Changes" at bounding box center [1076, 487] width 80 height 17
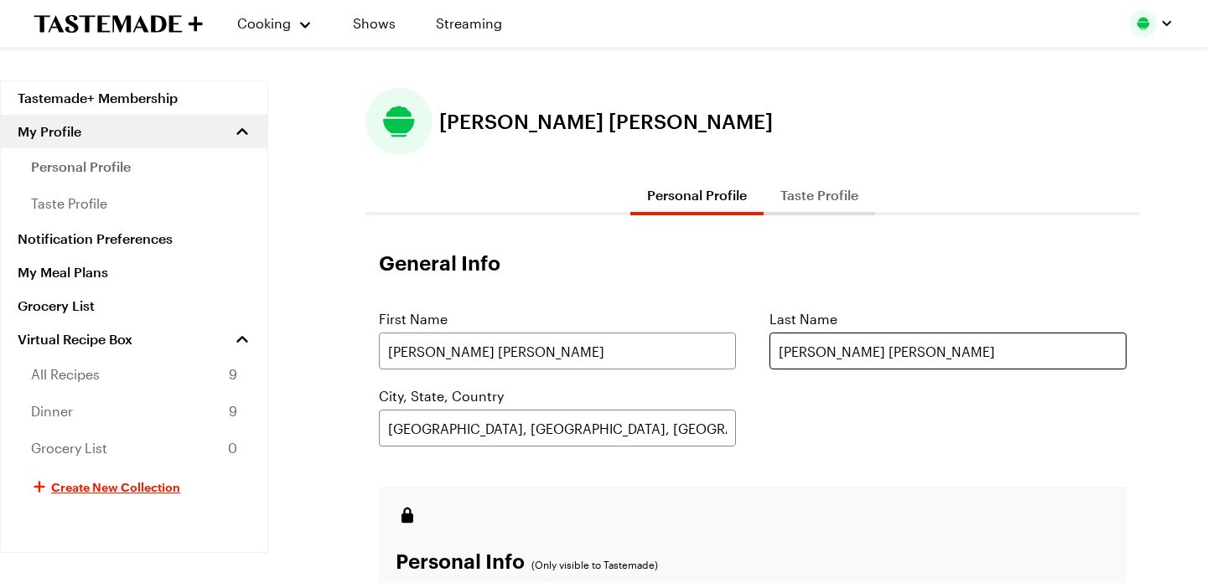
scroll to position [0, 0]
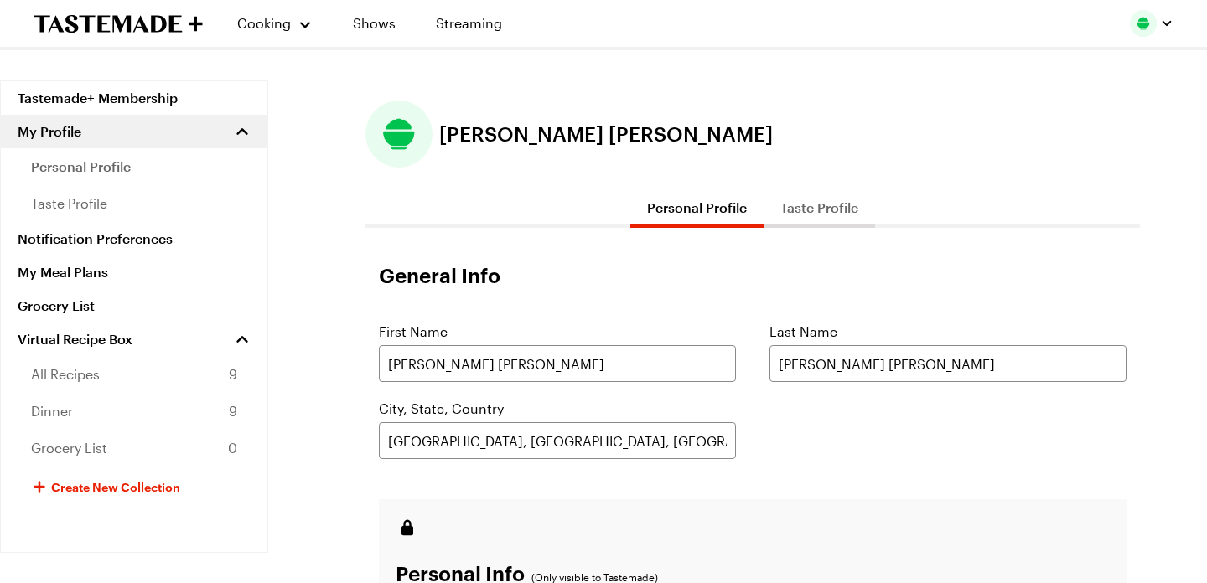
click at [140, 30] on icon "To Tastemade Home Page" at bounding box center [118, 23] width 169 height 19
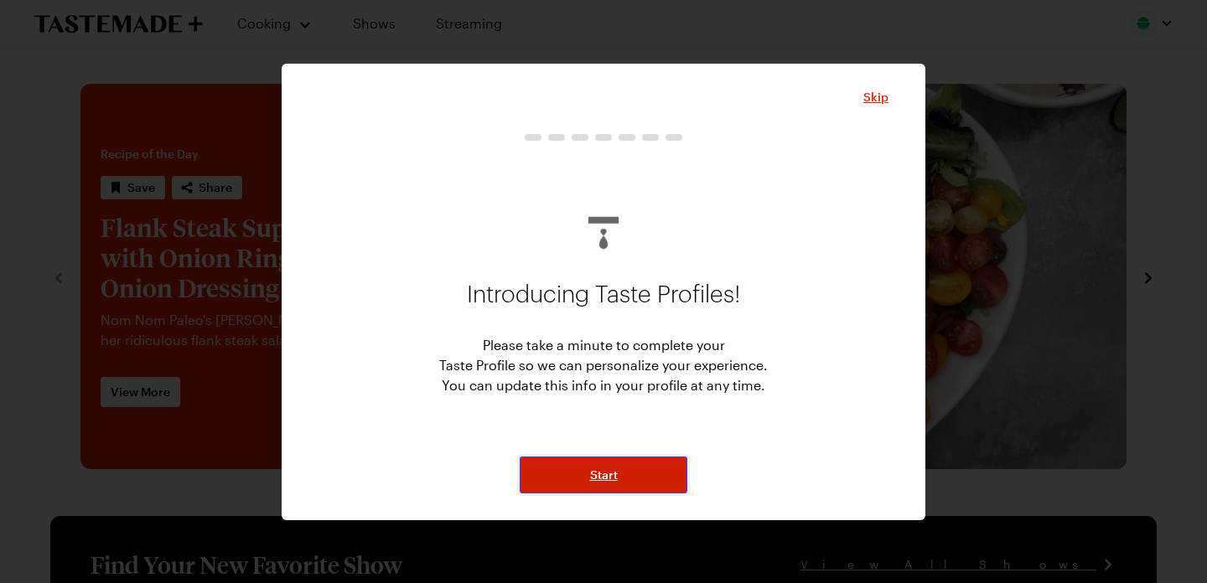
click at [606, 484] on button "Start" at bounding box center [604, 475] width 168 height 37
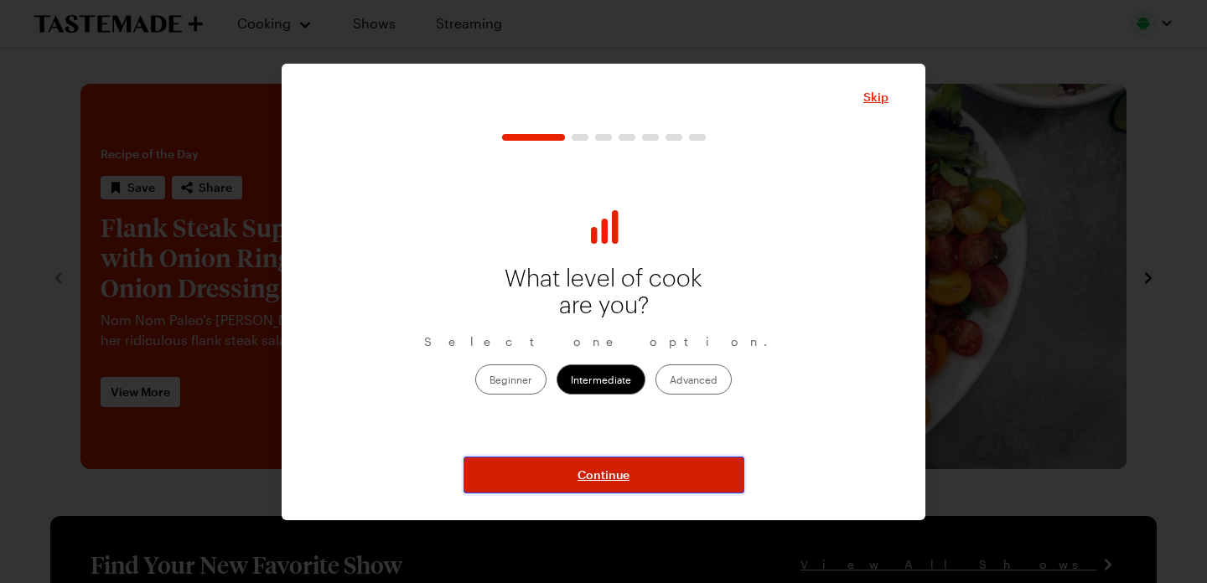
click at [606, 479] on span "Continue" at bounding box center [603, 475] width 52 height 17
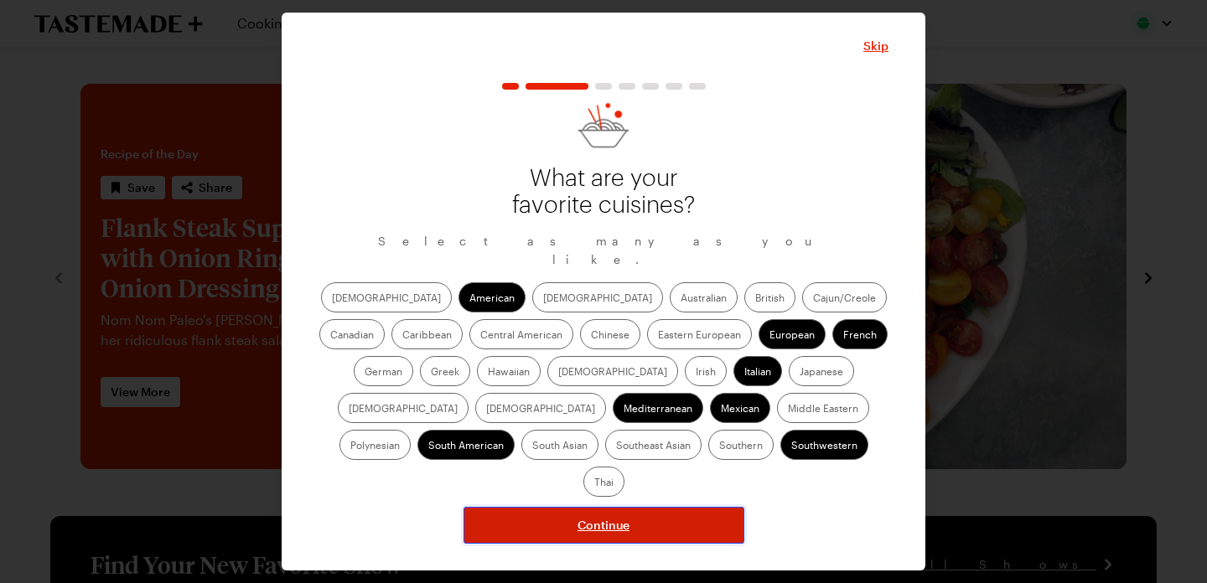
click at [605, 517] on span "Continue" at bounding box center [603, 525] width 52 height 17
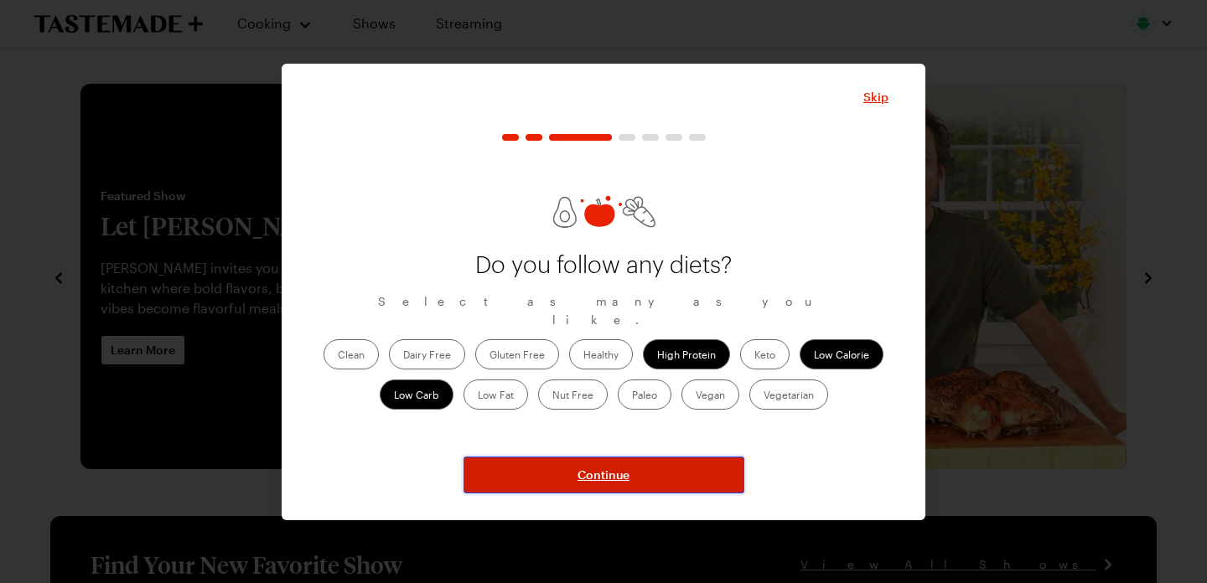
click at [611, 473] on span "Continue" at bounding box center [603, 475] width 52 height 17
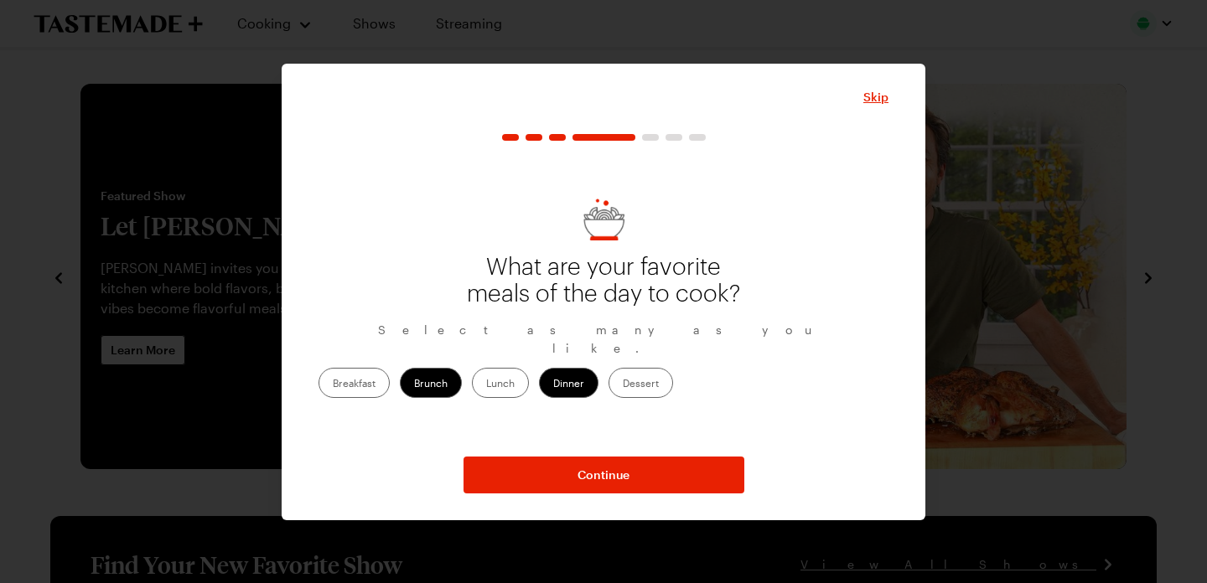
click at [462, 368] on label "Brunch" at bounding box center [431, 383] width 62 height 30
click at [414, 385] on input "Brunch" at bounding box center [414, 385] width 0 height 0
click at [529, 374] on label "Lunch" at bounding box center [500, 383] width 57 height 30
click at [486, 385] on input "Lunch" at bounding box center [486, 385] width 0 height 0
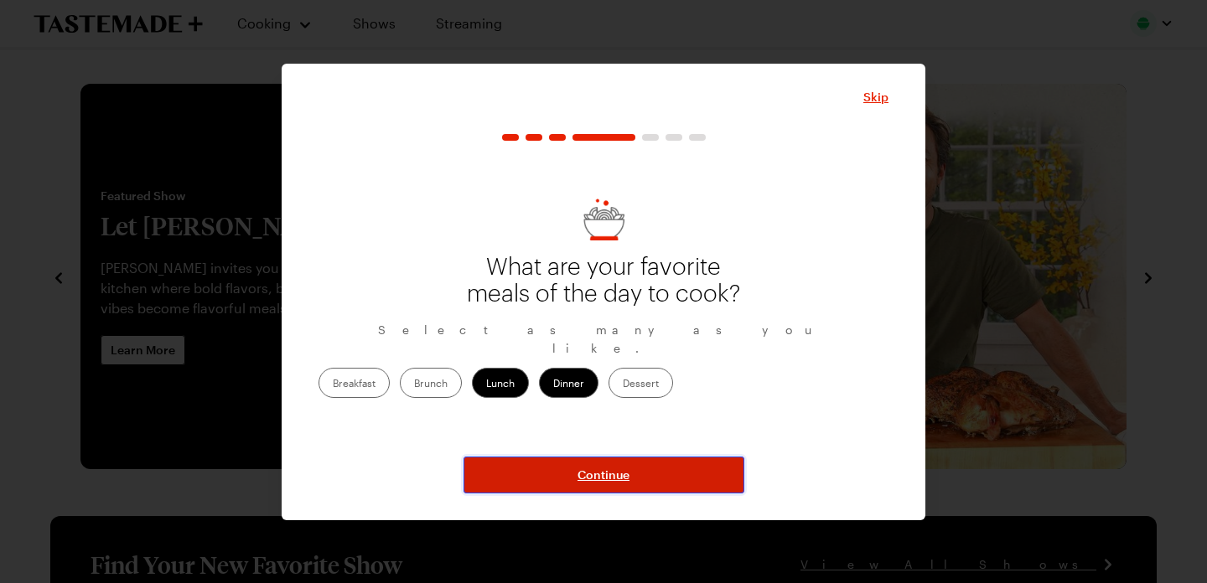
click at [596, 474] on span "Continue" at bounding box center [603, 475] width 52 height 17
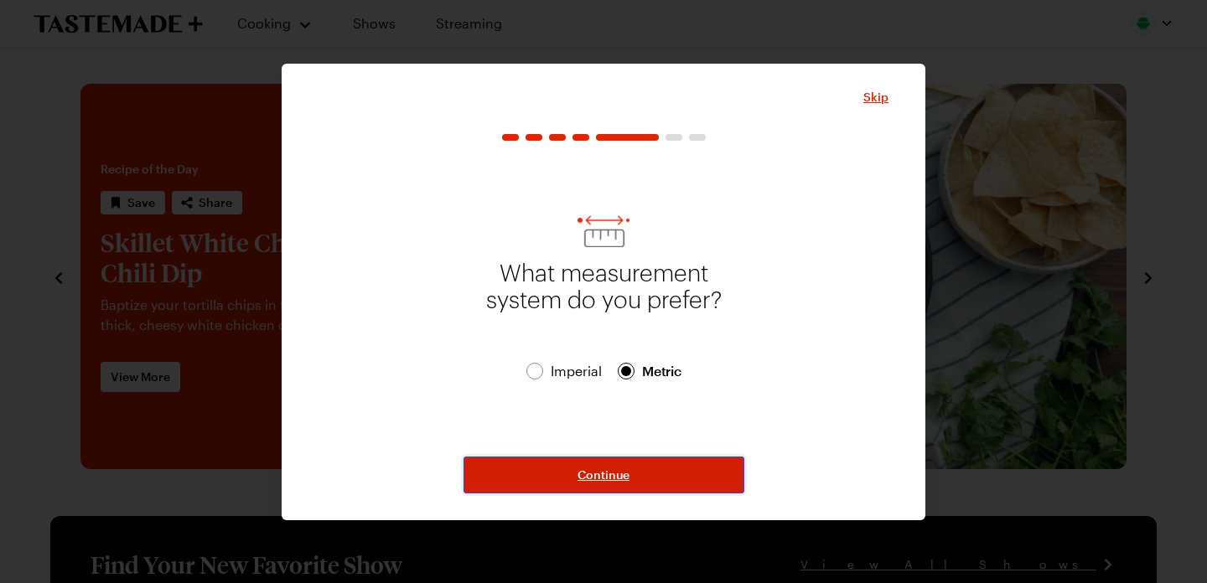
click at [596, 474] on span "Continue" at bounding box center [603, 475] width 52 height 17
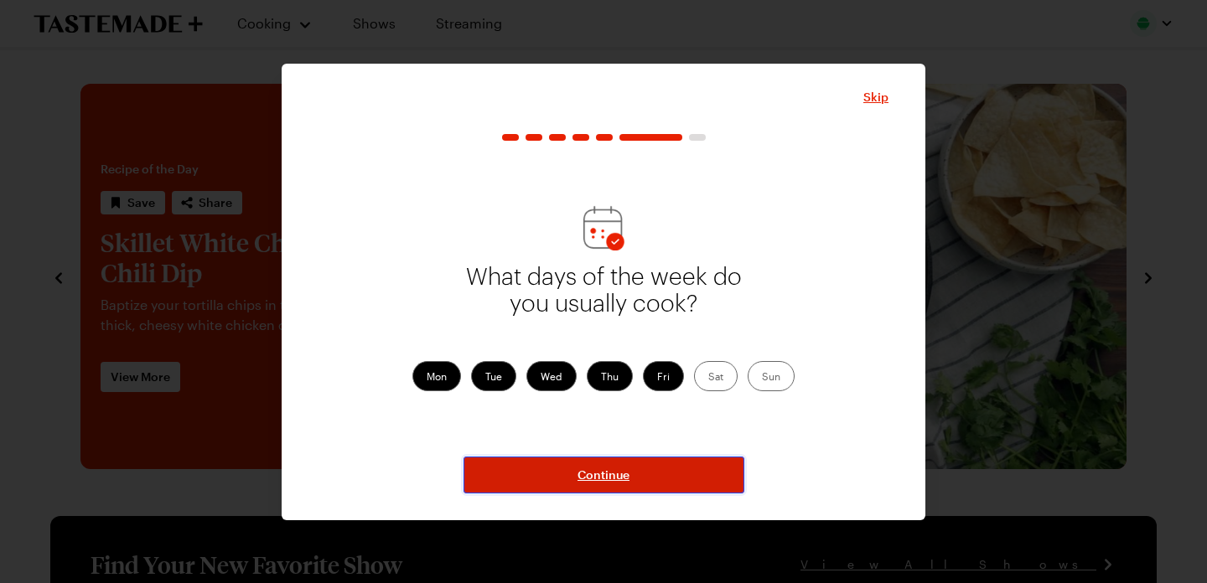
click at [596, 474] on span "Continue" at bounding box center [603, 475] width 52 height 17
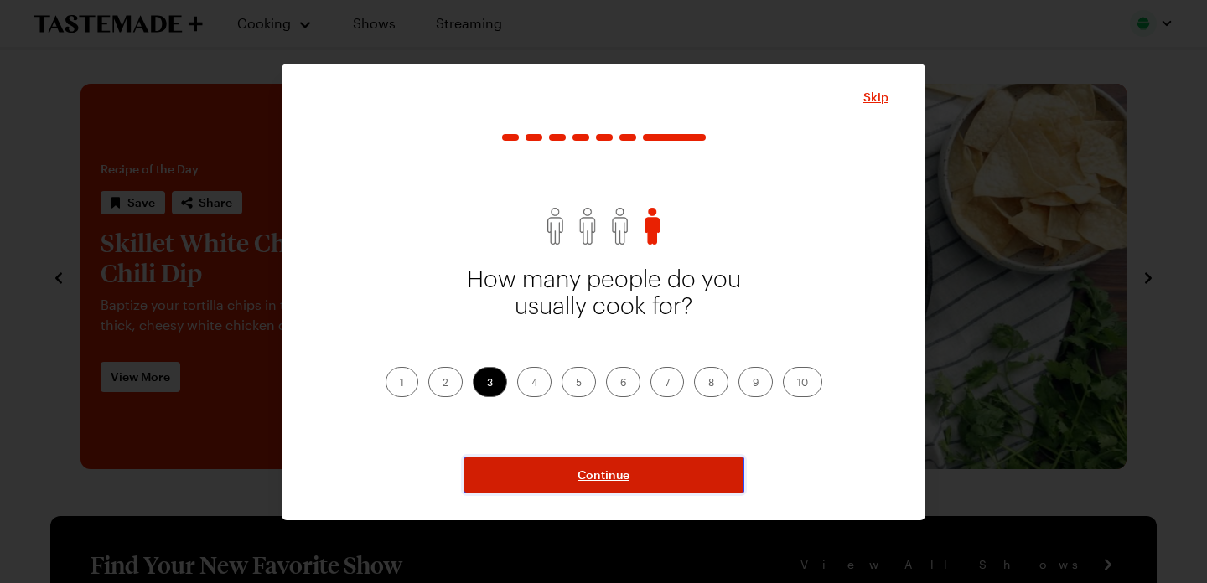
click at [596, 474] on span "Continue" at bounding box center [603, 475] width 52 height 17
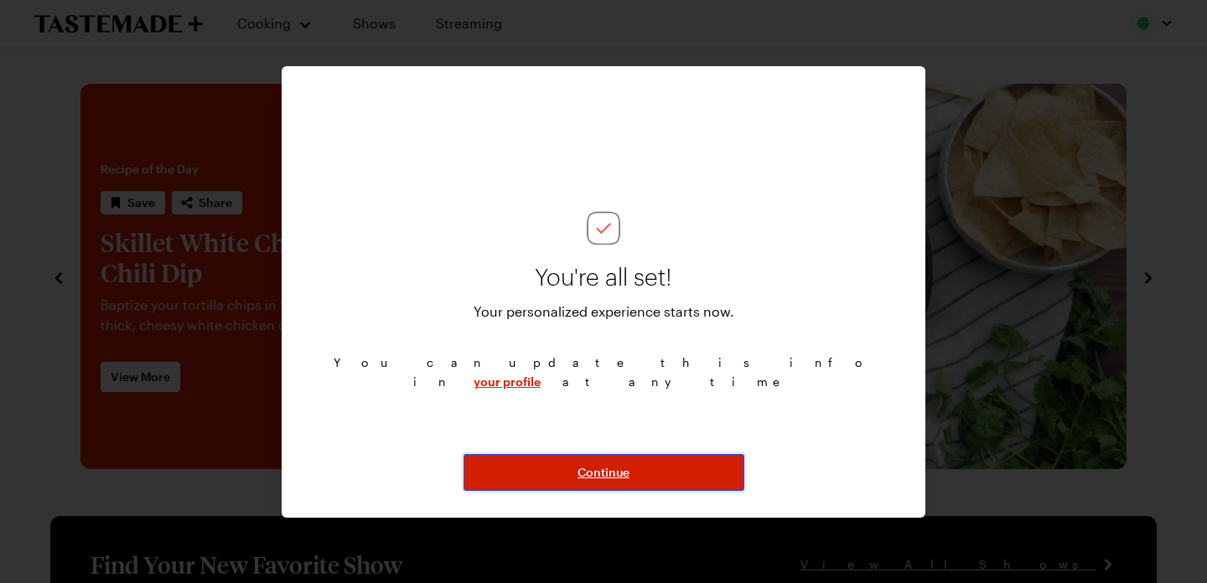
click at [596, 474] on span "Continue" at bounding box center [603, 472] width 52 height 17
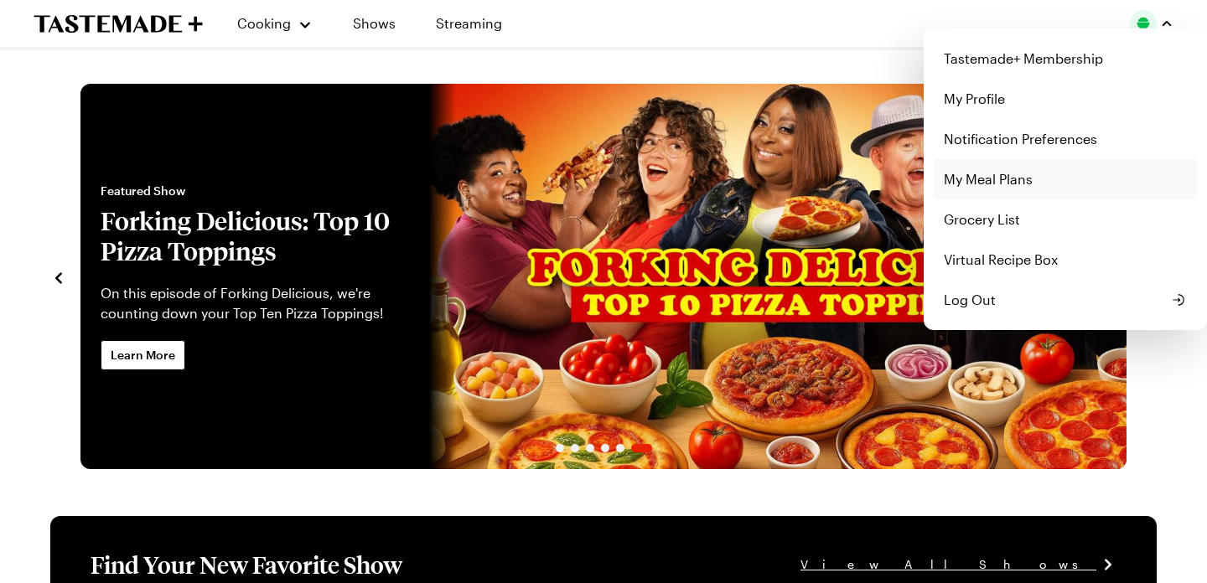
click at [1052, 172] on link "My Meal Plans" at bounding box center [1065, 179] width 263 height 40
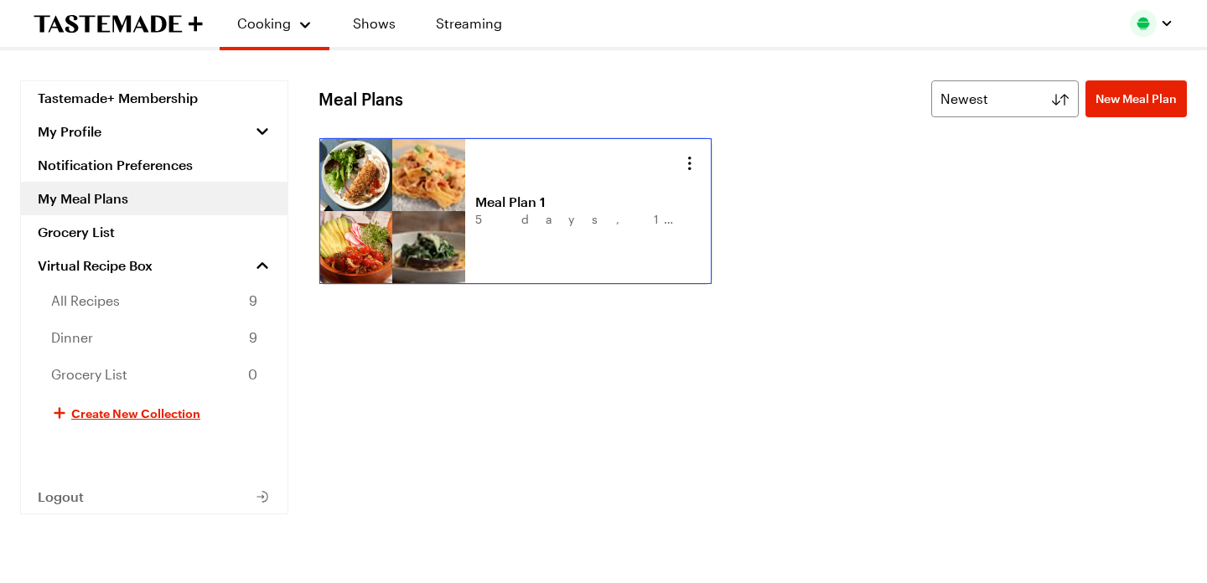
click at [624, 206] on link "Meal Plan 1" at bounding box center [579, 202] width 208 height 17
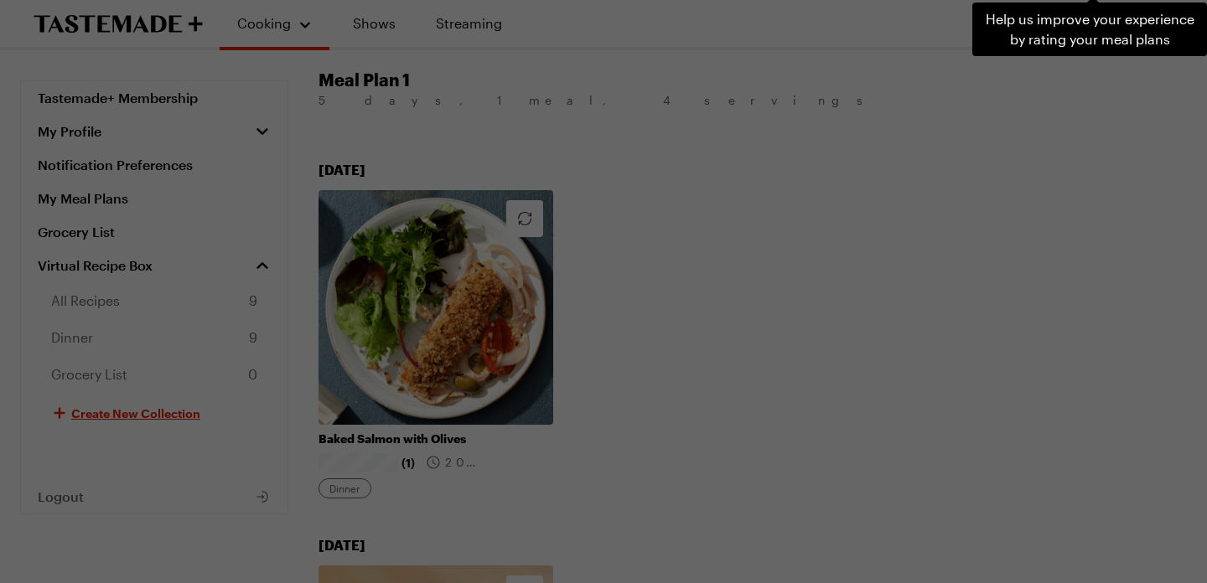
scroll to position [163, 0]
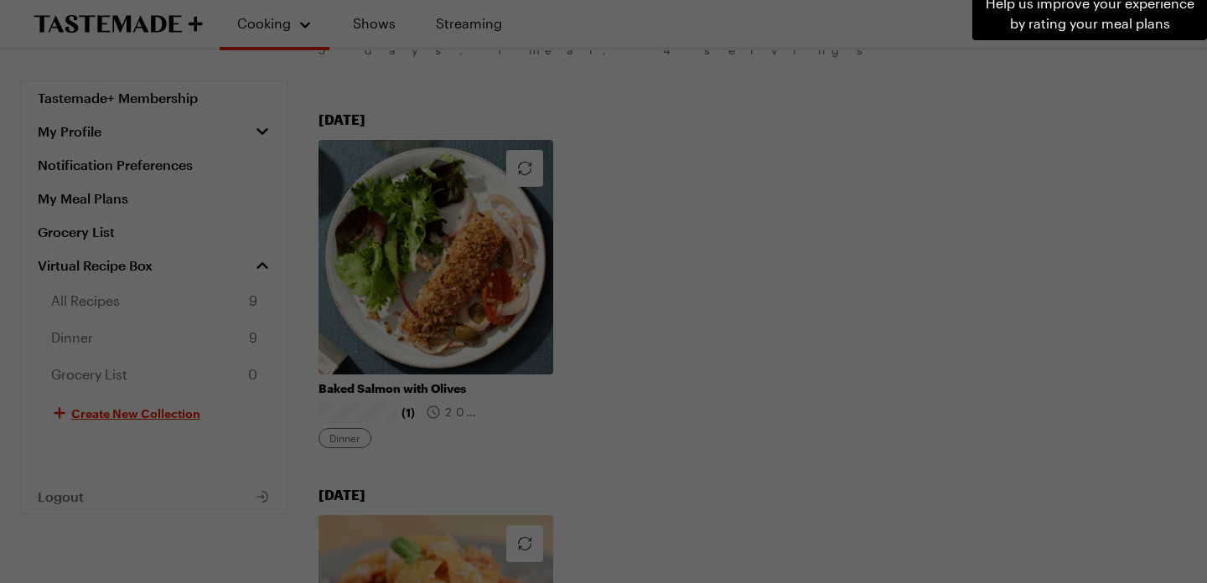
click at [644, 337] on div "Help us improve your experience by rating your meal plans . Press Escape to dis…" at bounding box center [603, 291] width 1207 height 583
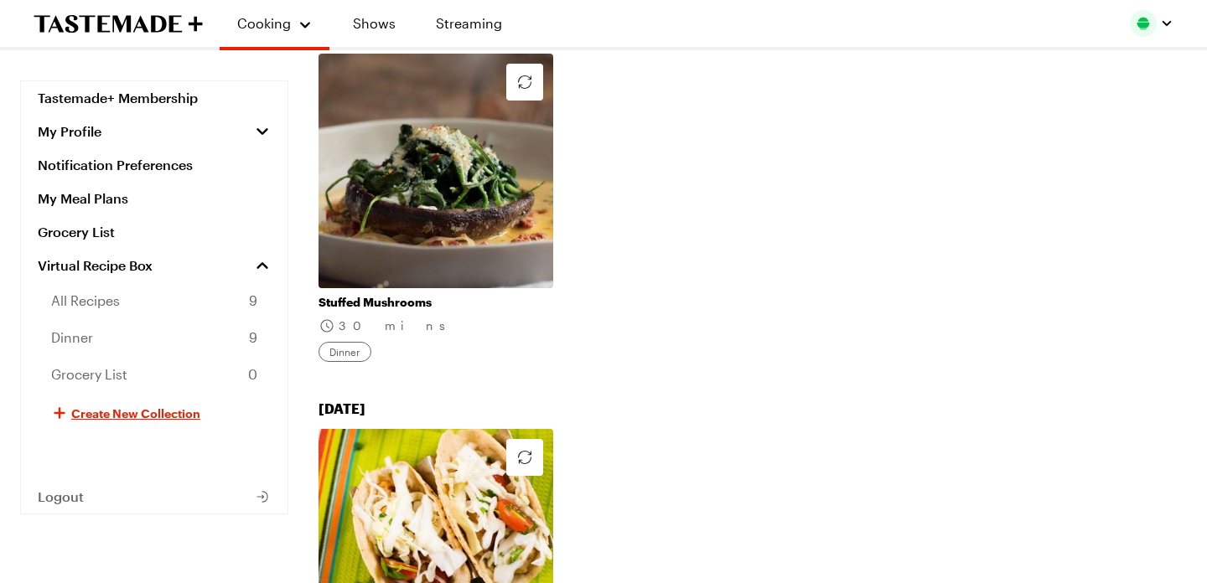
scroll to position [1318, 0]
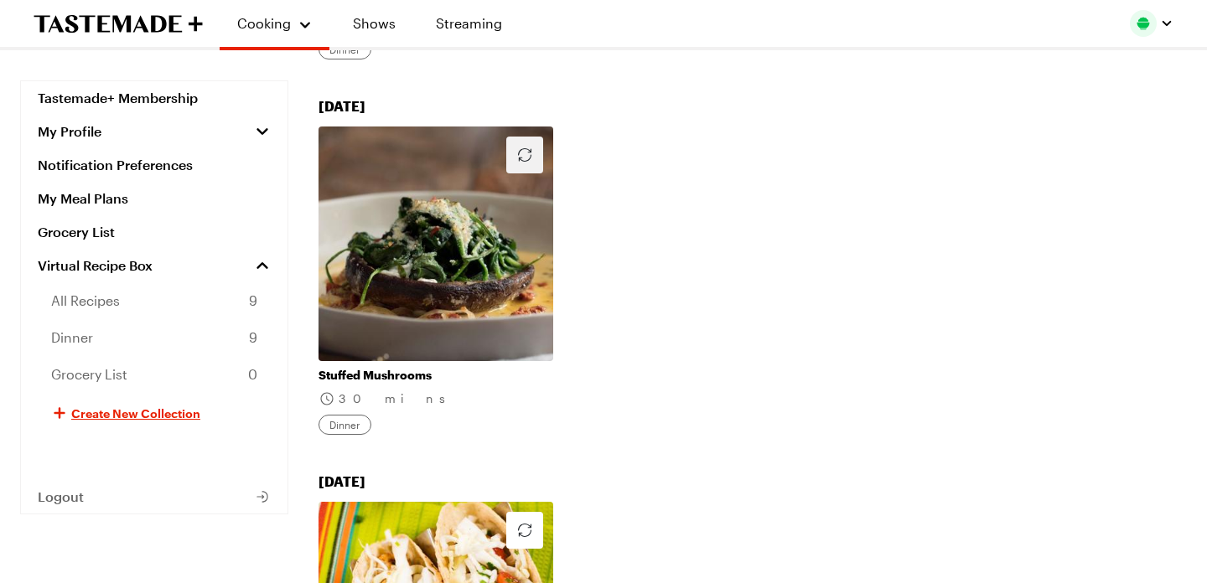
click at [517, 145] on icon "button" at bounding box center [525, 155] width 20 height 20
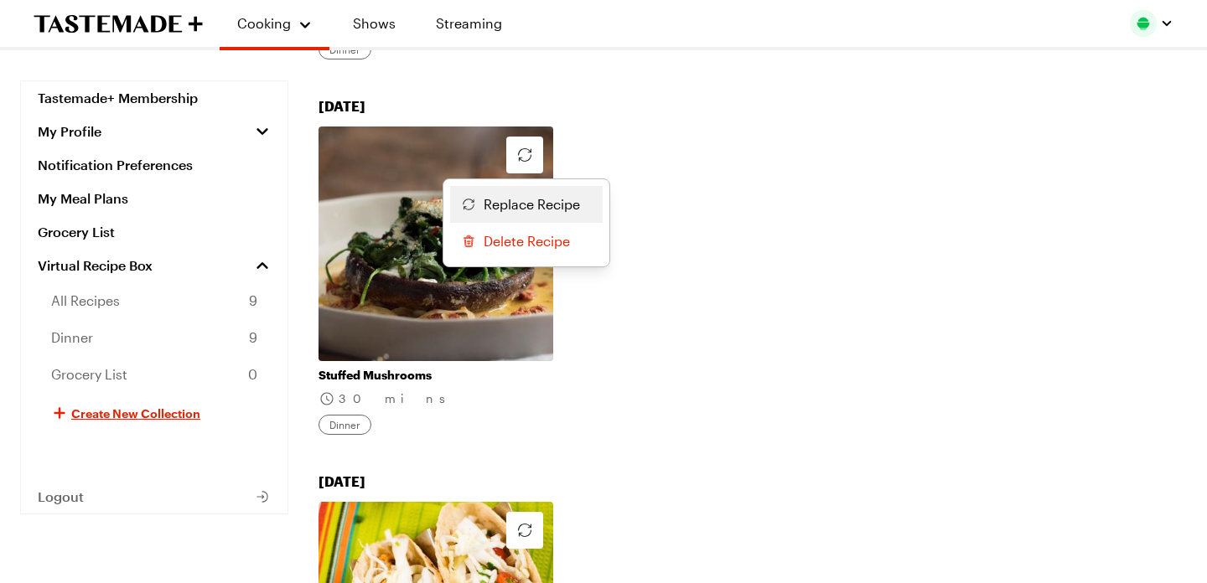
click at [520, 186] on button "Replace Recipe" at bounding box center [526, 204] width 153 height 37
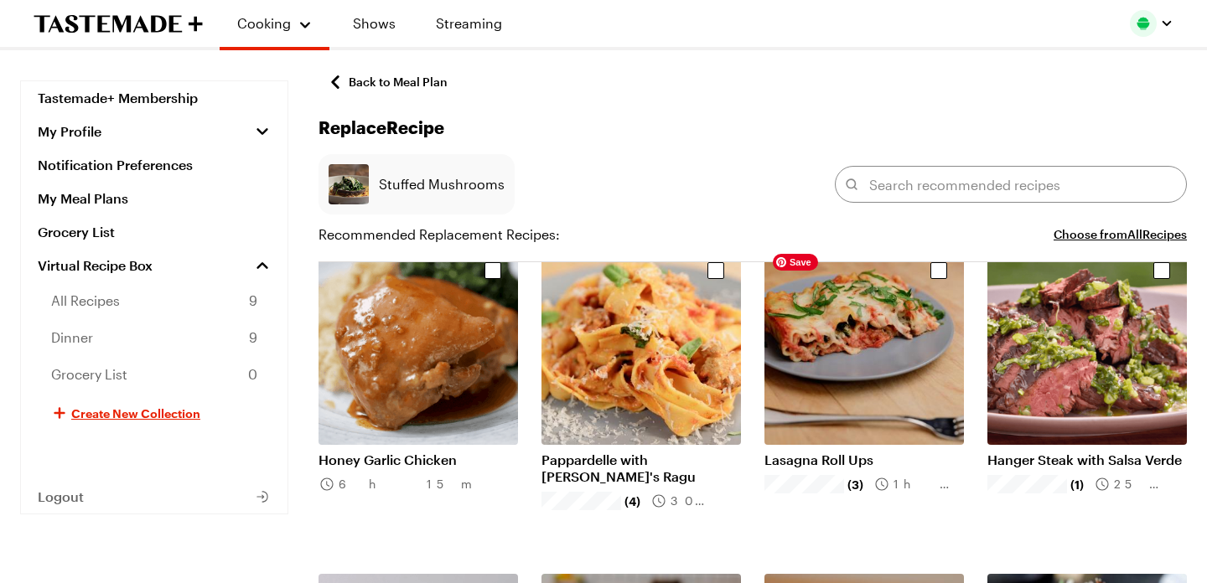
scroll to position [1033, 0]
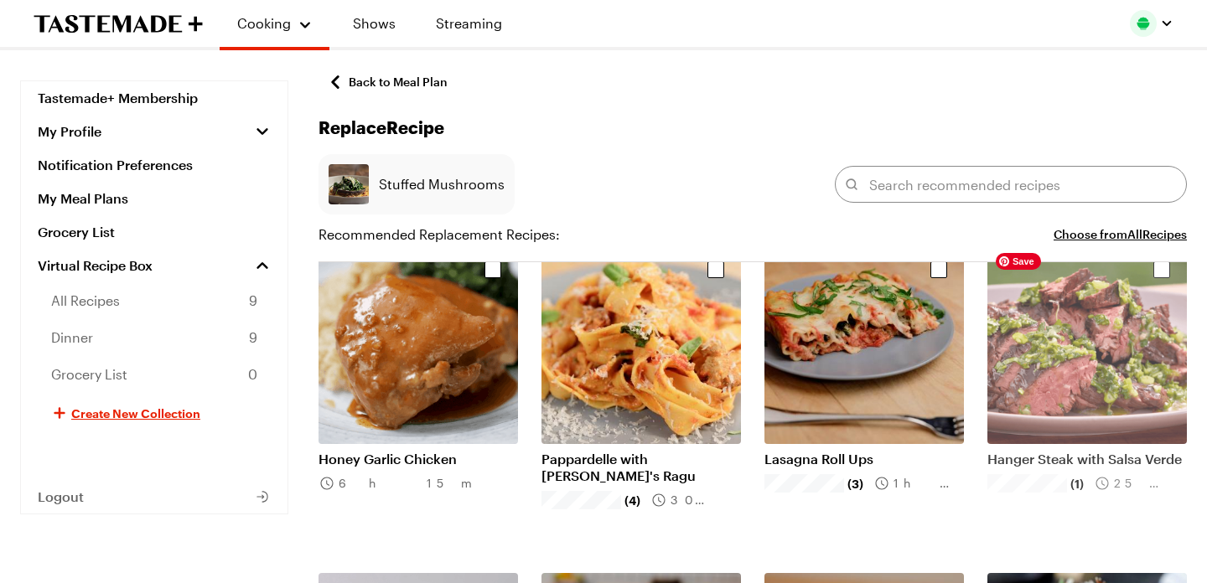
click at [1089, 349] on img "Select recipe" at bounding box center [1086, 344] width 199 height 199
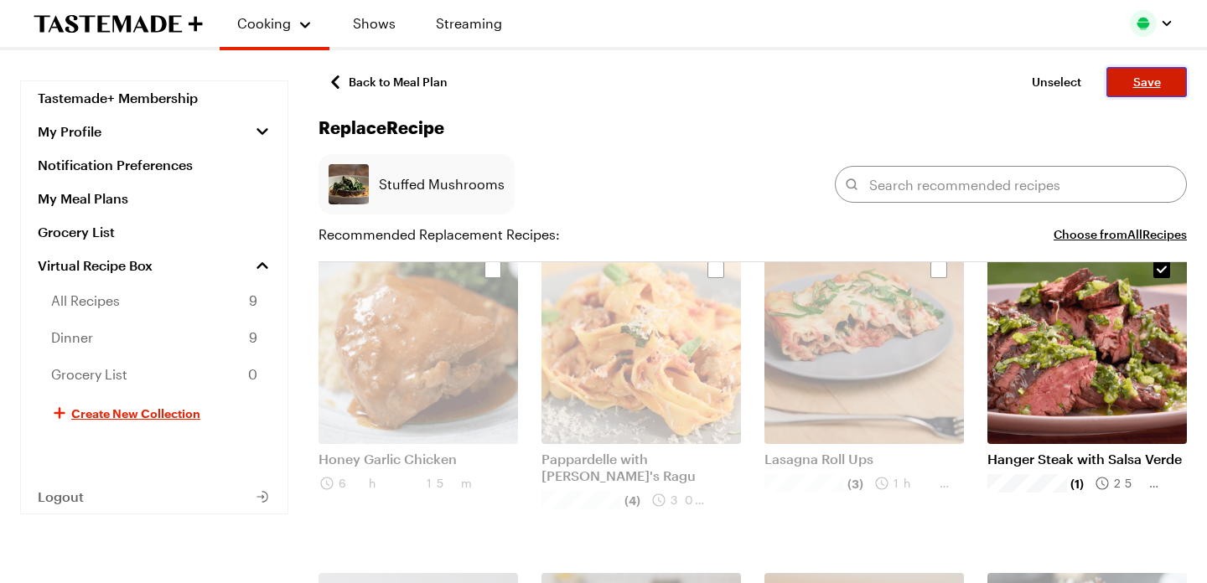
click at [1145, 91] on button "Save" at bounding box center [1146, 82] width 80 height 30
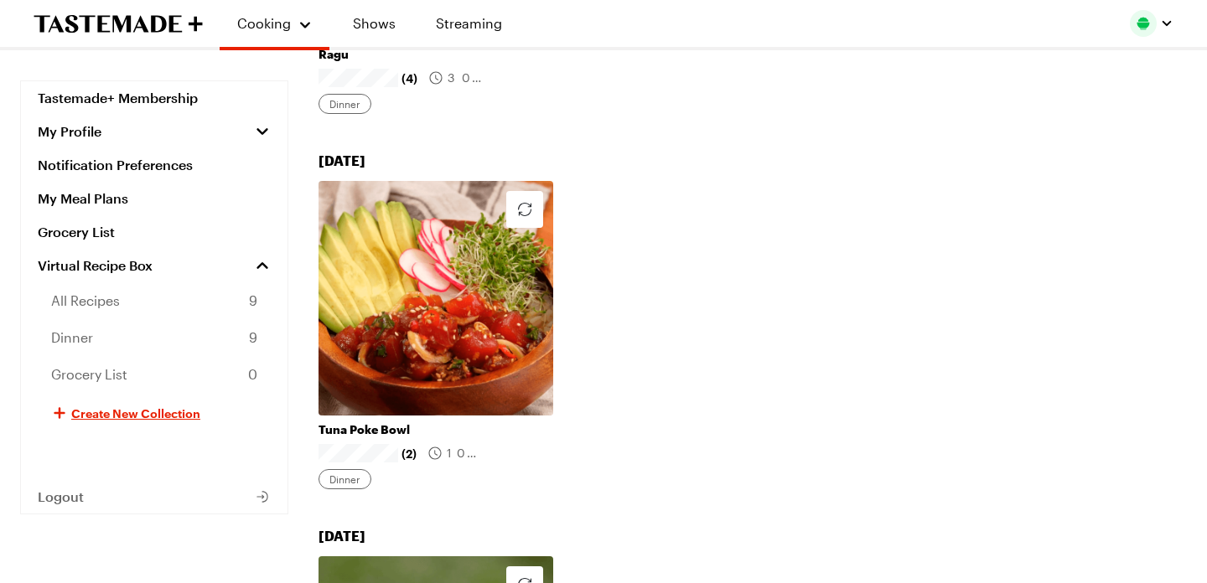
scroll to position [892, 0]
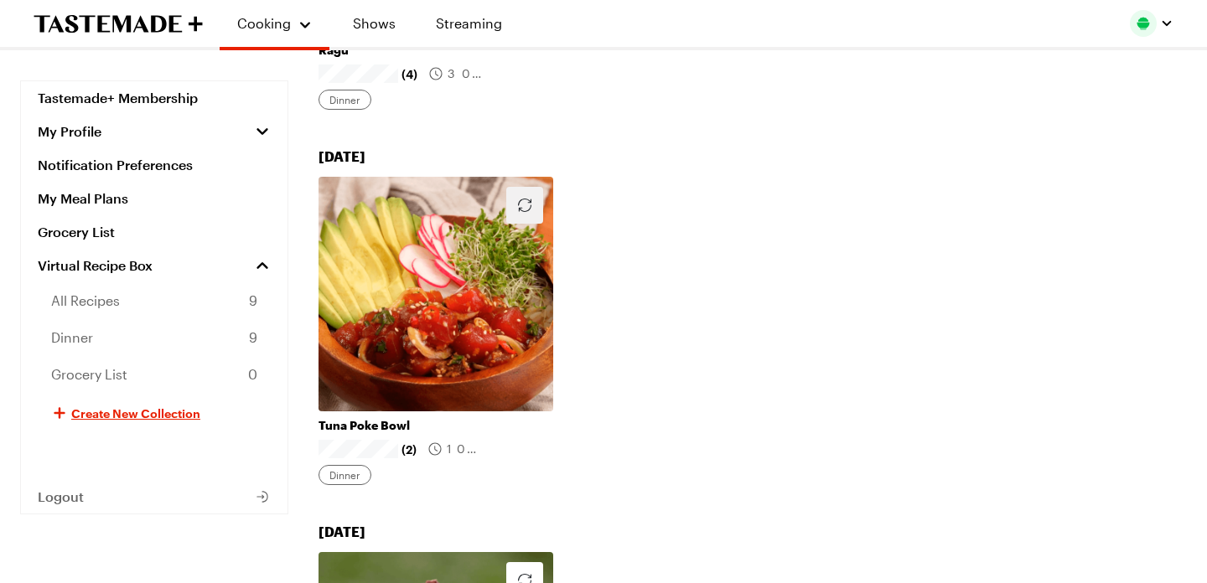
click at [513, 194] on button "button" at bounding box center [524, 205] width 37 height 37
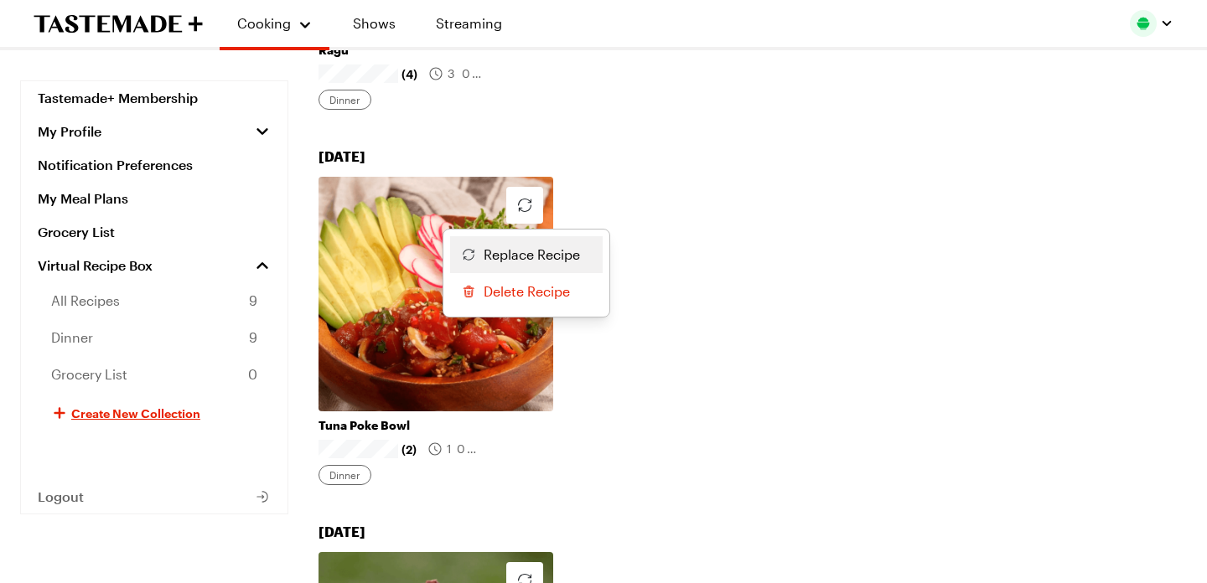
click at [515, 245] on span "Replace Recipe" at bounding box center [532, 255] width 96 height 20
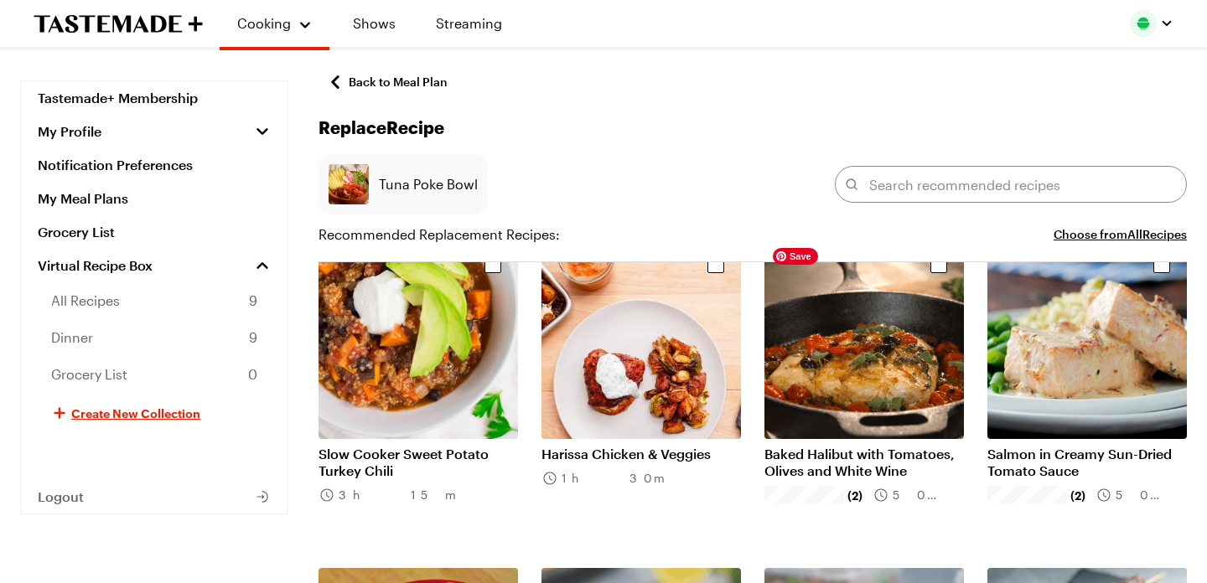
scroll to position [4324, 0]
